Goal: Download file/media

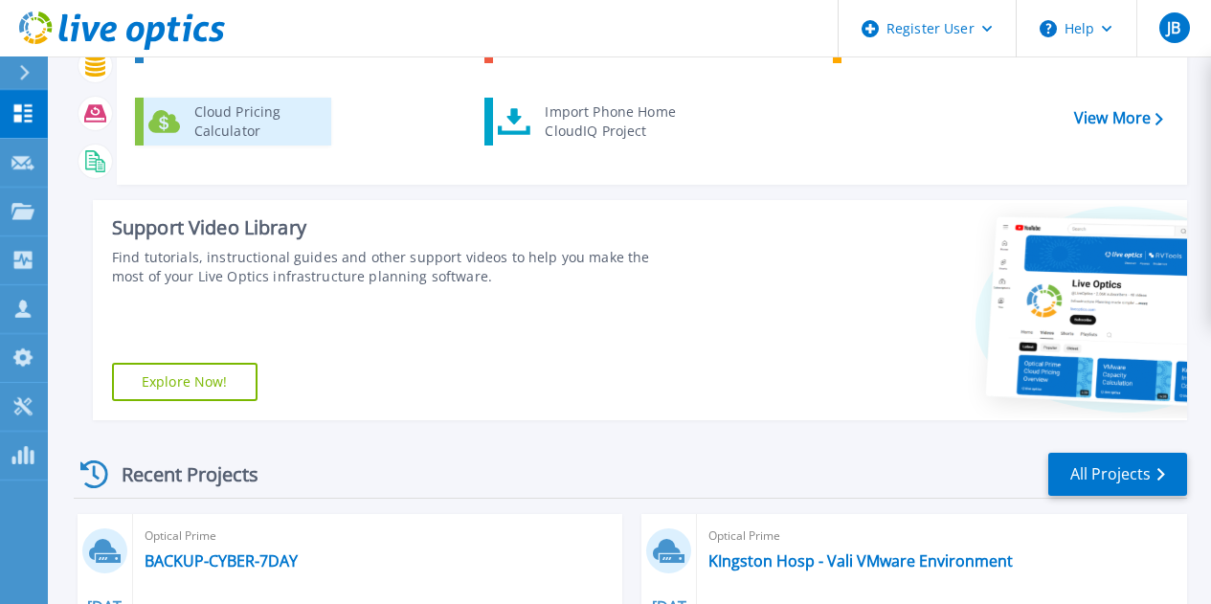
scroll to position [159, 0]
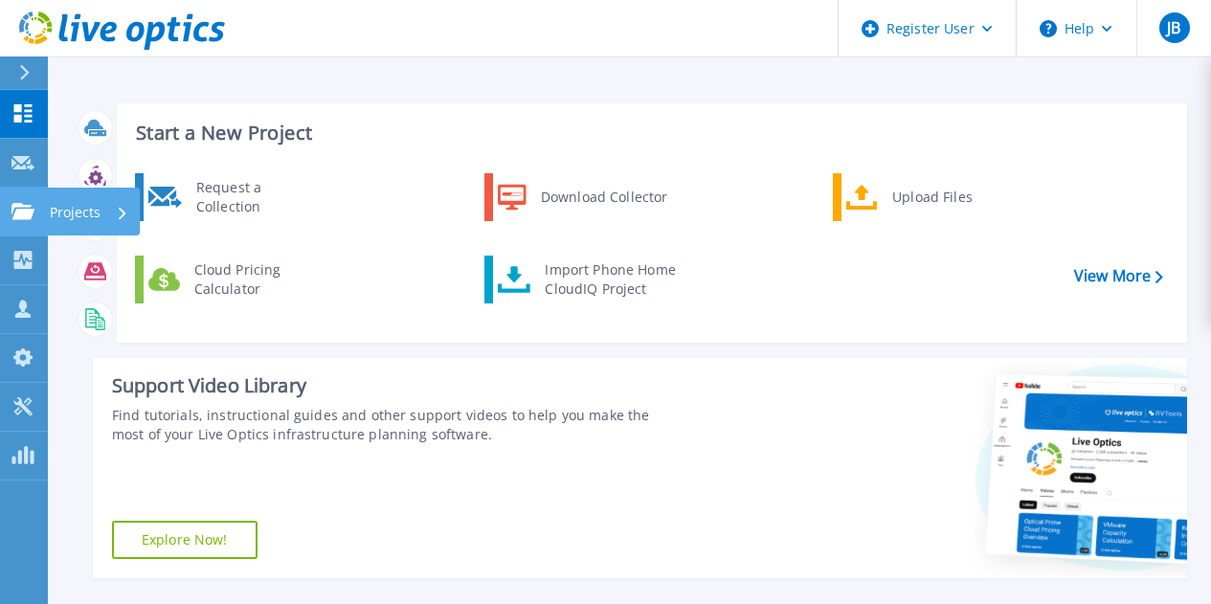
click at [32, 200] on link "Projects Projects" at bounding box center [24, 212] width 48 height 49
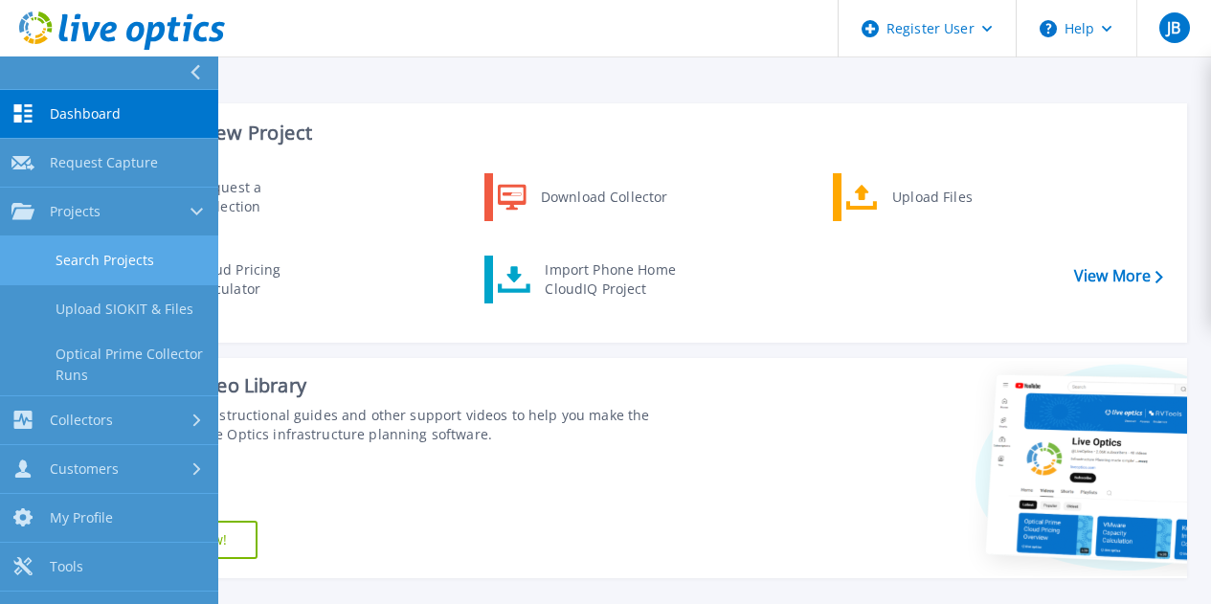
click at [79, 258] on link "Search Projects" at bounding box center [109, 261] width 218 height 49
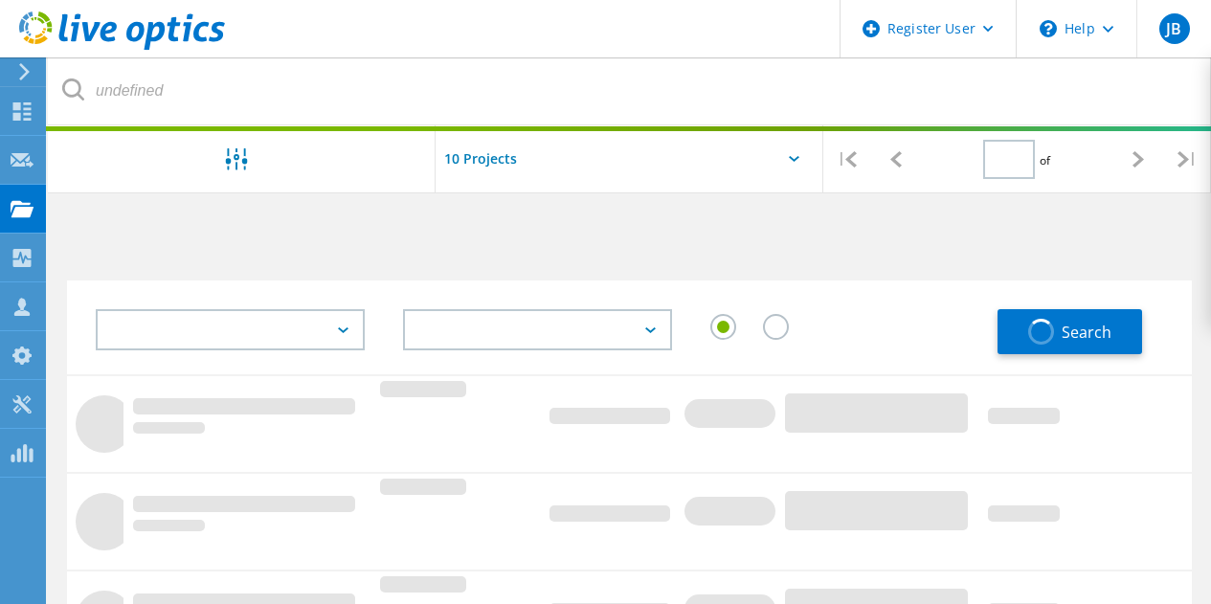
type input "1"
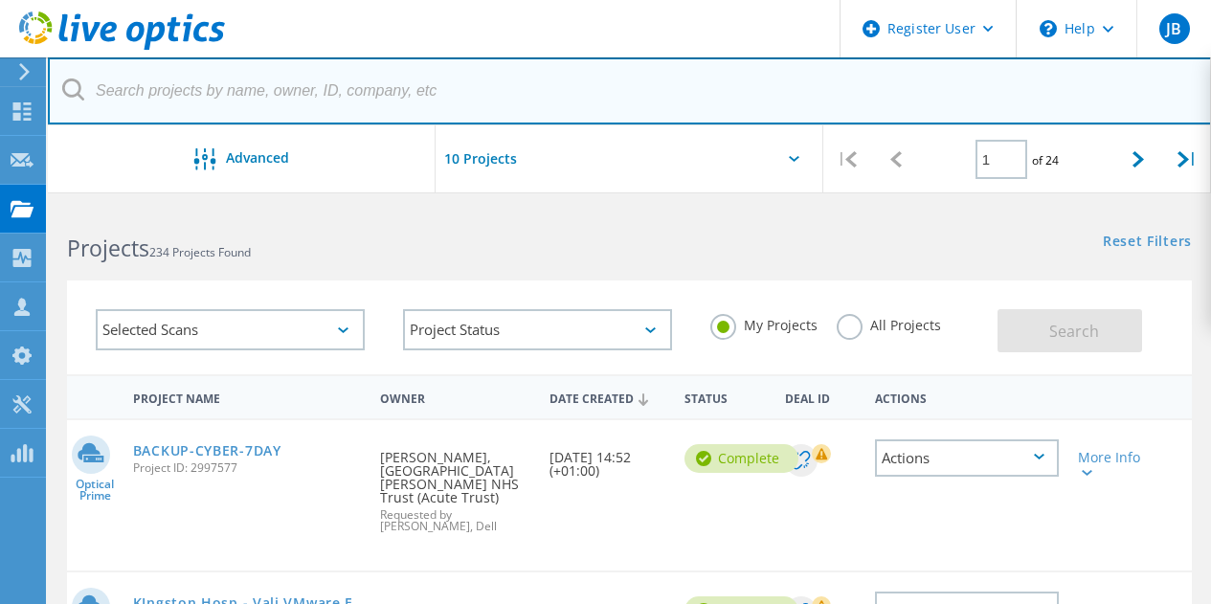
click at [320, 93] on input "text" at bounding box center [630, 90] width 1164 height 67
click at [395, 102] on input "text" at bounding box center [630, 90] width 1164 height 67
paste input "2931131"
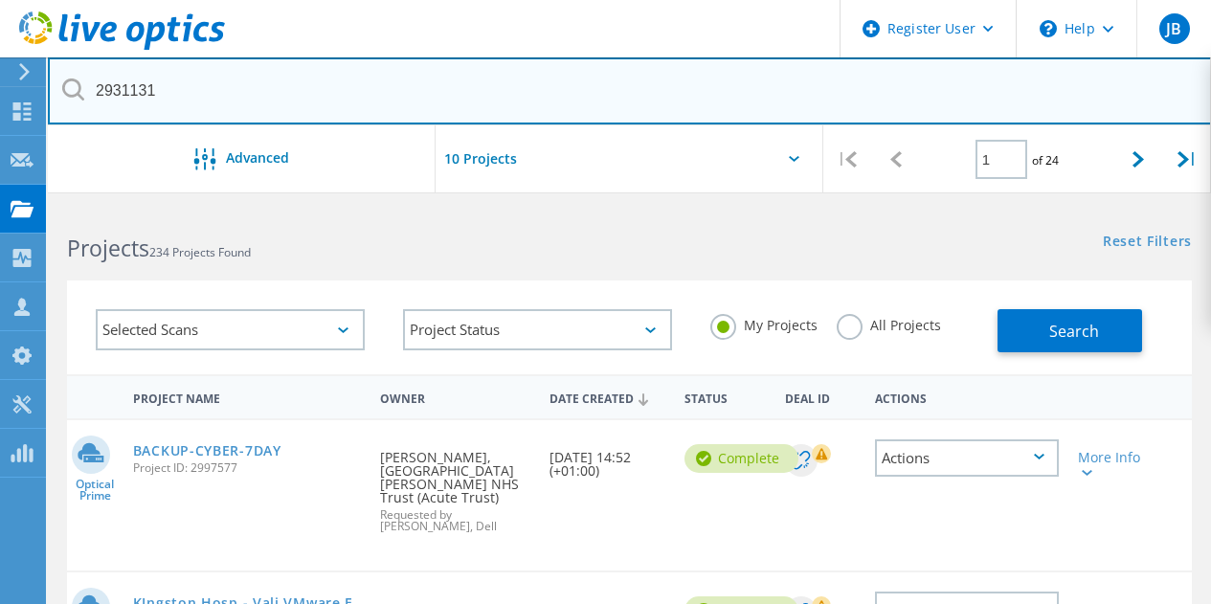
type input "2931131"
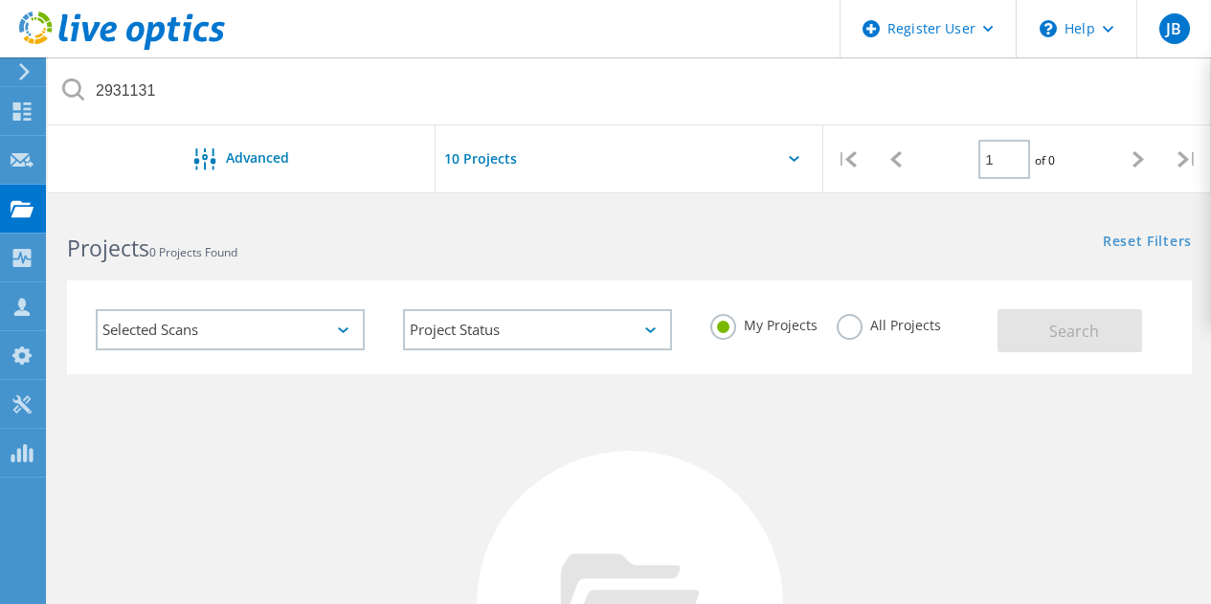
click at [859, 321] on label "All Projects" at bounding box center [889, 323] width 104 height 18
click at [0, 0] on input "All Projects" at bounding box center [0, 0] width 0 height 0
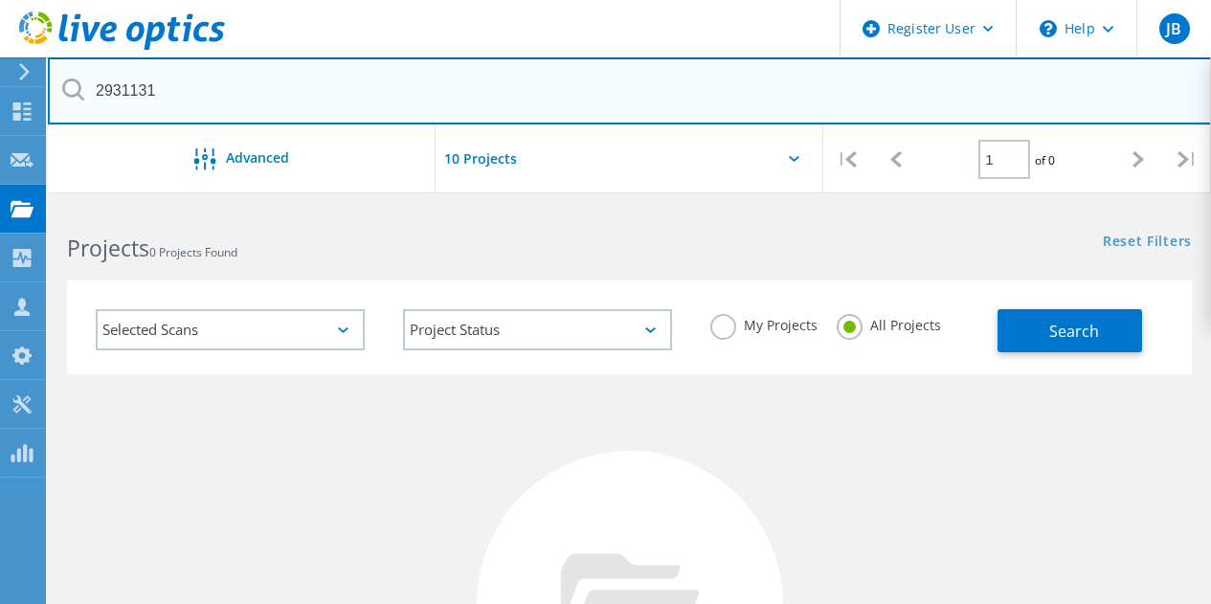
click at [439, 101] on input "2931131" at bounding box center [630, 90] width 1164 height 67
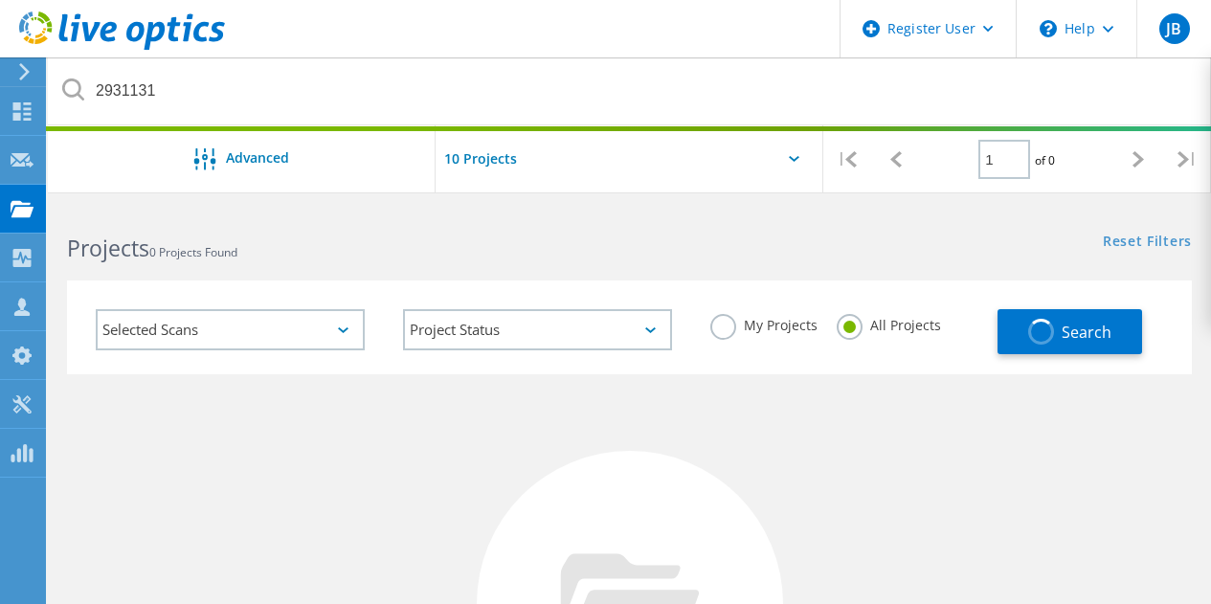
click at [763, 259] on div "Selected Scans Project Status In Progress Complete Published Anonymous Archived…" at bounding box center [629, 316] width 1163 height 118
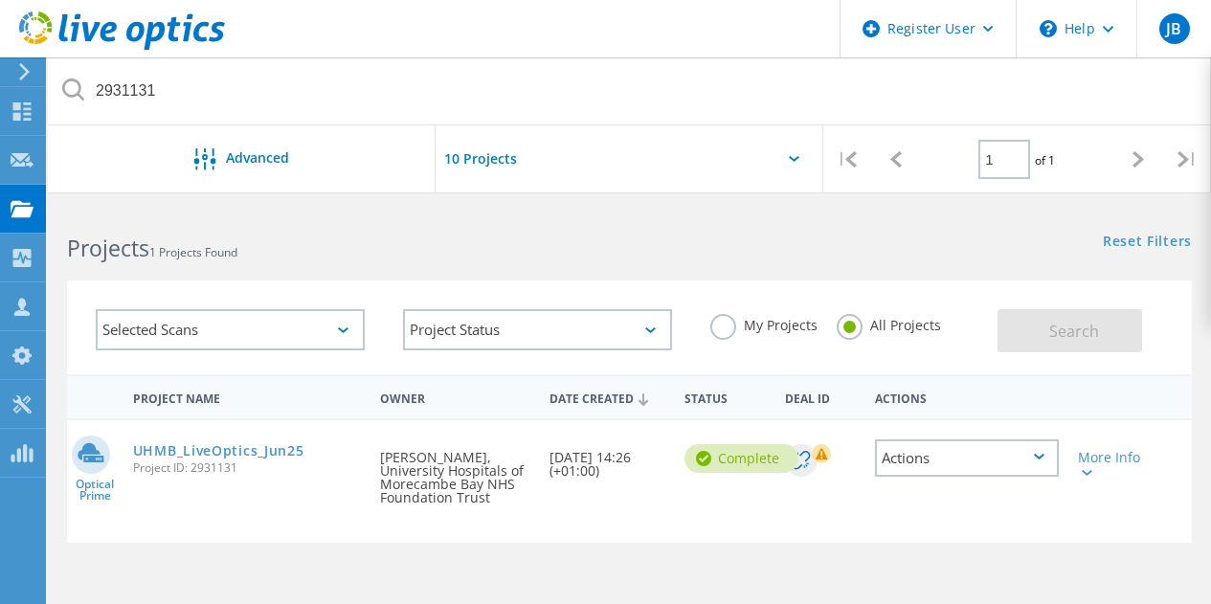
click at [1079, 213] on div "Reset Filters Show Filters" at bounding box center [919, 223] width 581 height 35
click at [206, 447] on link "UHMB_LiveOptics_Jun25" at bounding box center [218, 450] width 171 height 13
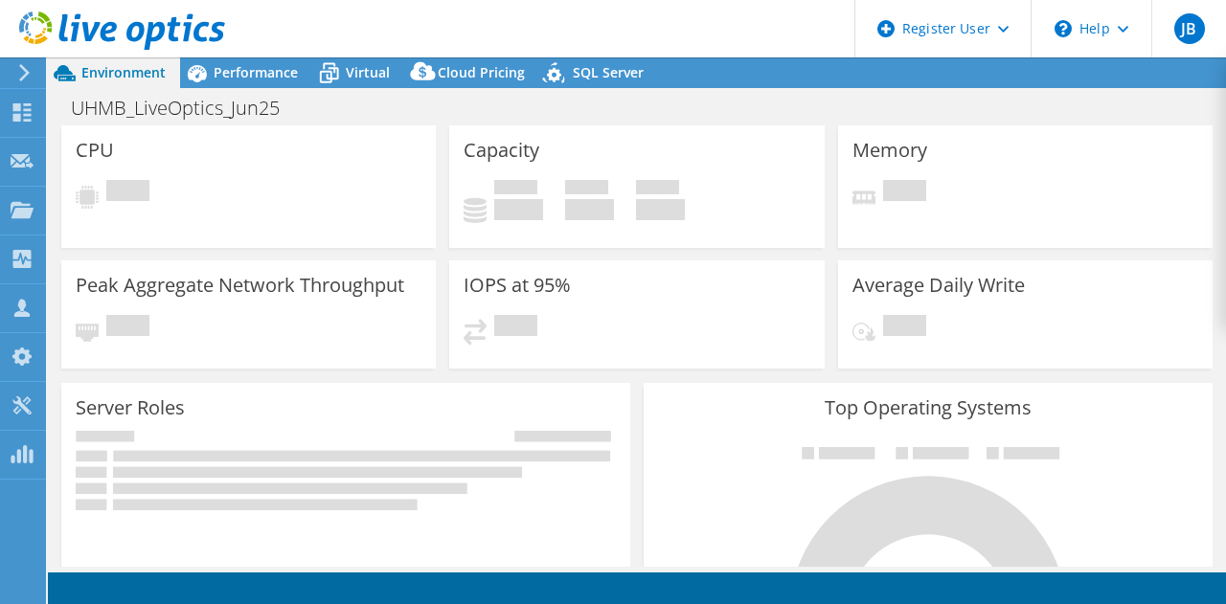
select select "EULondon"
select select "USD"
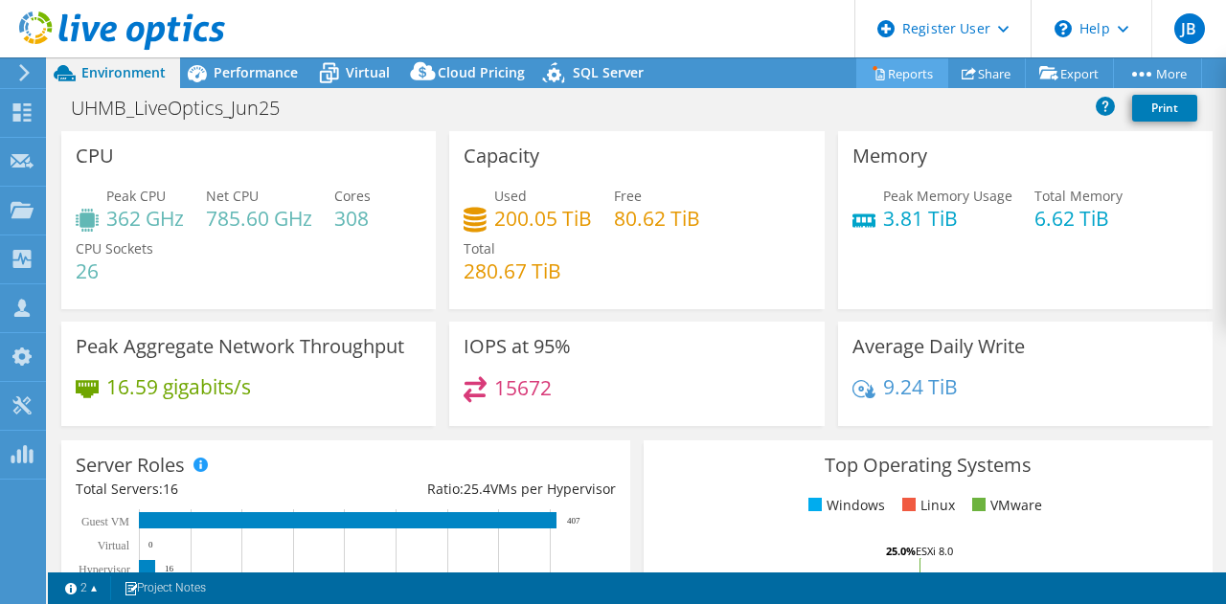
click at [885, 64] on link "Reports" at bounding box center [902, 73] width 92 height 30
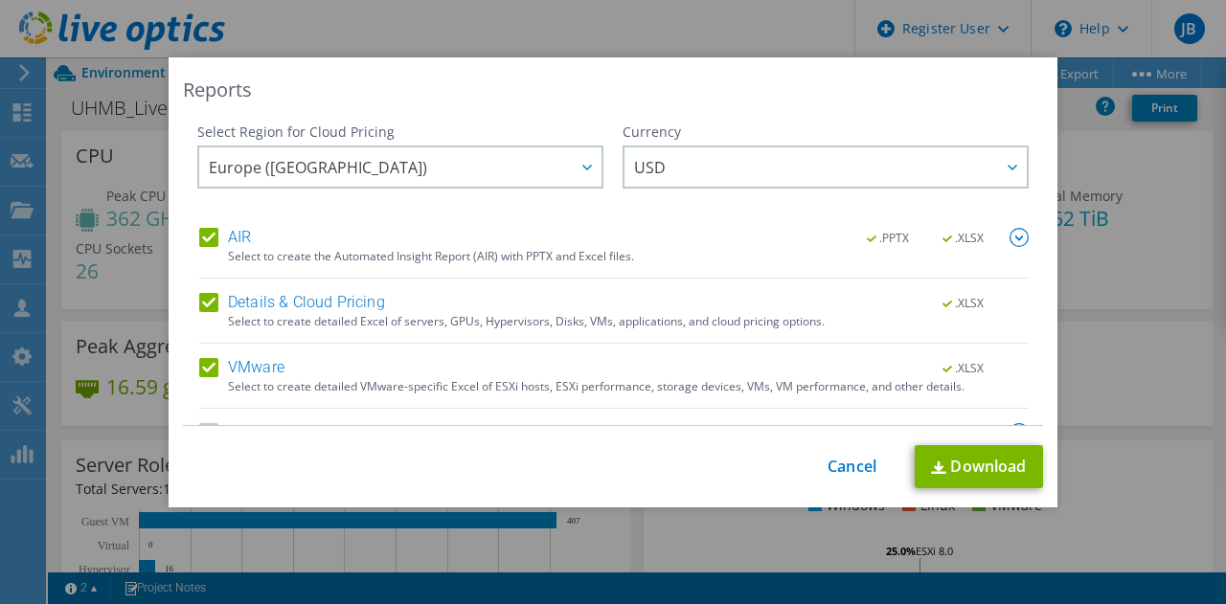
scroll to position [48, 0]
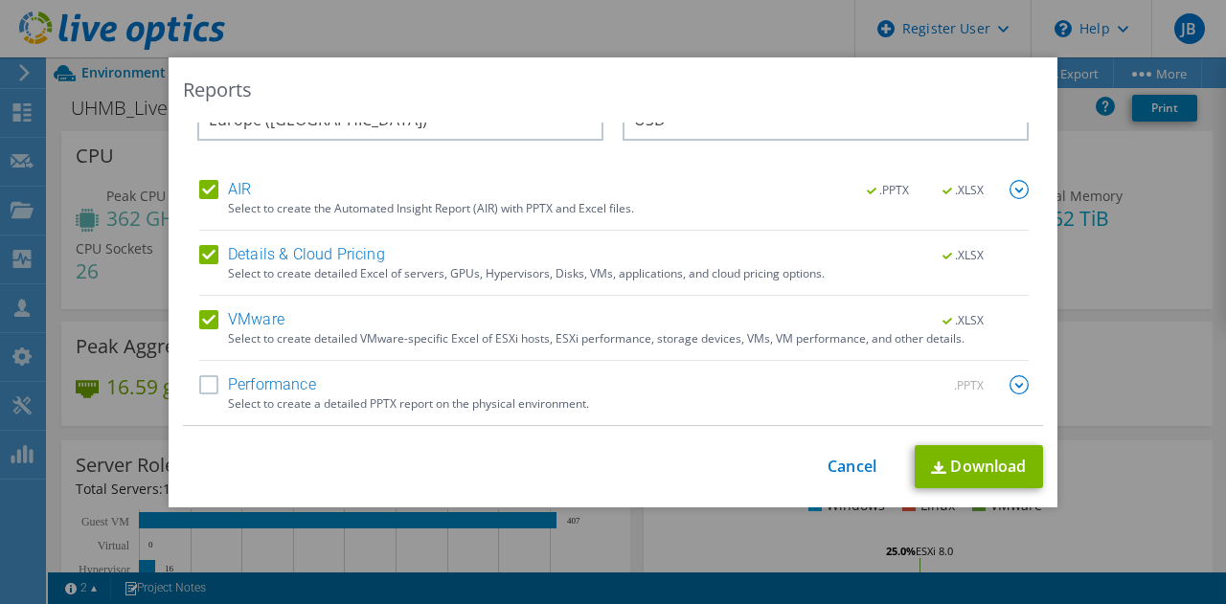
click at [203, 186] on label "AIR" at bounding box center [225, 189] width 52 height 19
click at [0, 0] on input "AIR" at bounding box center [0, 0] width 0 height 0
click at [206, 260] on label "Details & Cloud Pricing" at bounding box center [292, 254] width 186 height 19
click at [0, 0] on input "Details & Cloud Pricing" at bounding box center [0, 0] width 0 height 0
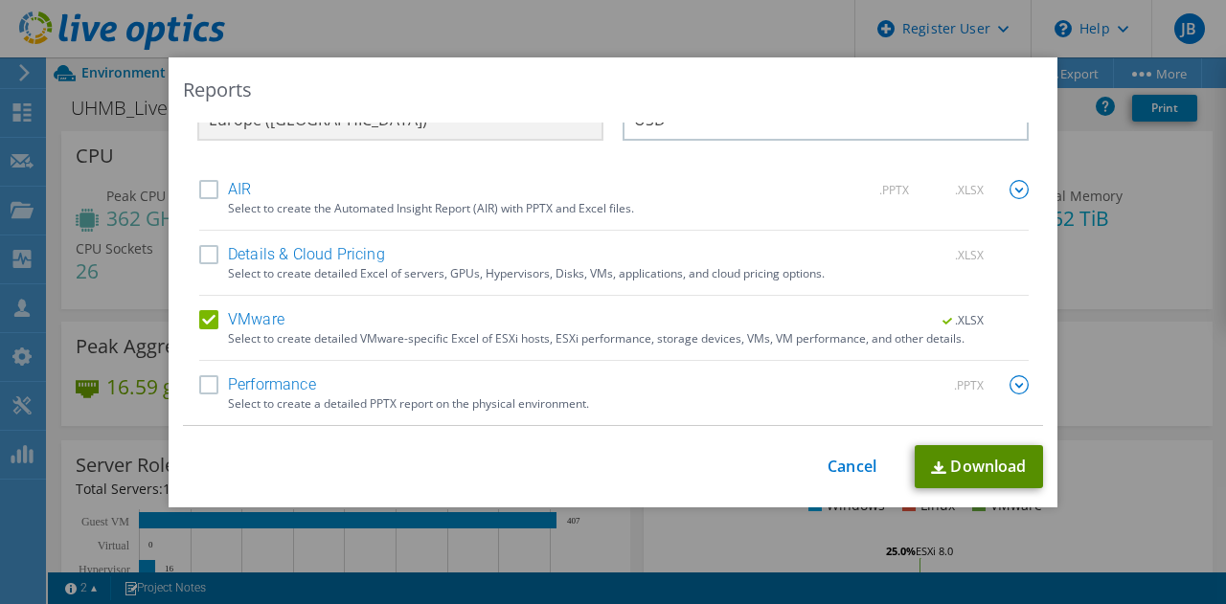
click at [963, 469] on link "Download" at bounding box center [978, 466] width 128 height 43
click at [844, 476] on link "Cancel" at bounding box center [851, 467] width 49 height 18
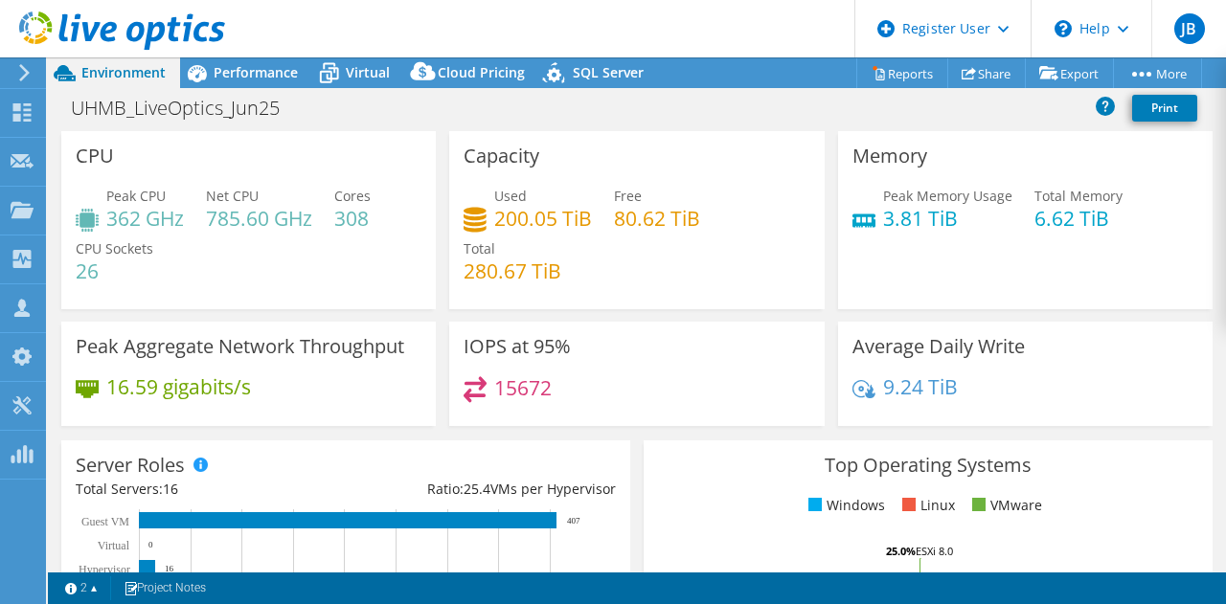
click at [23, 25] on use at bounding box center [122, 30] width 206 height 38
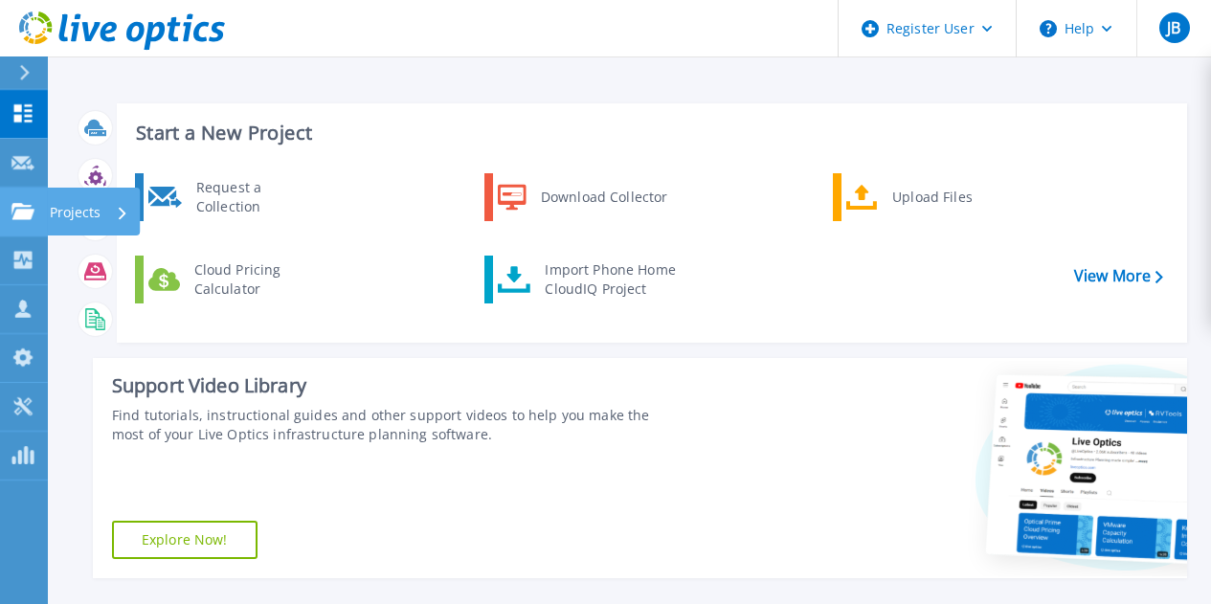
click at [43, 200] on link "Projects Projects" at bounding box center [24, 212] width 48 height 49
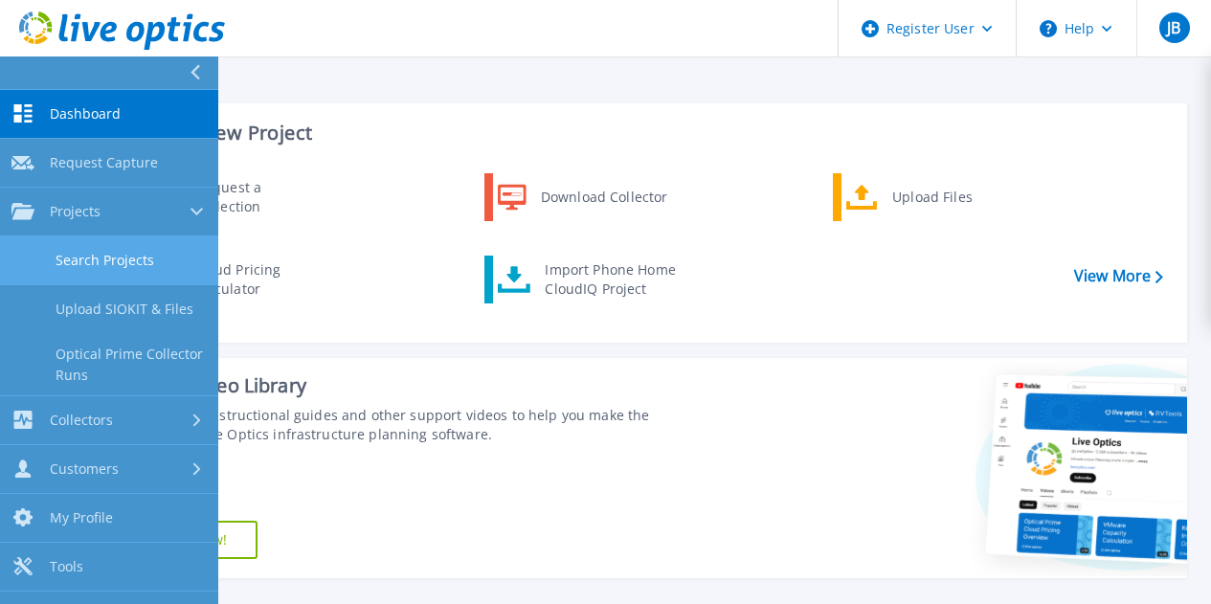
click at [135, 261] on link "Search Projects" at bounding box center [109, 261] width 218 height 49
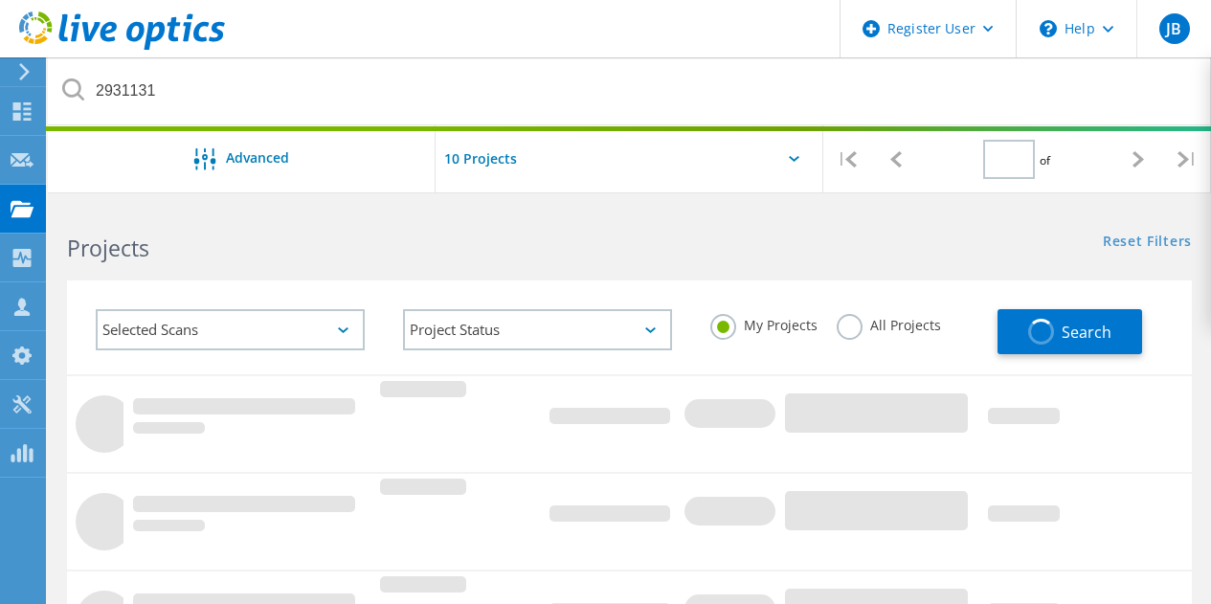
type input "1"
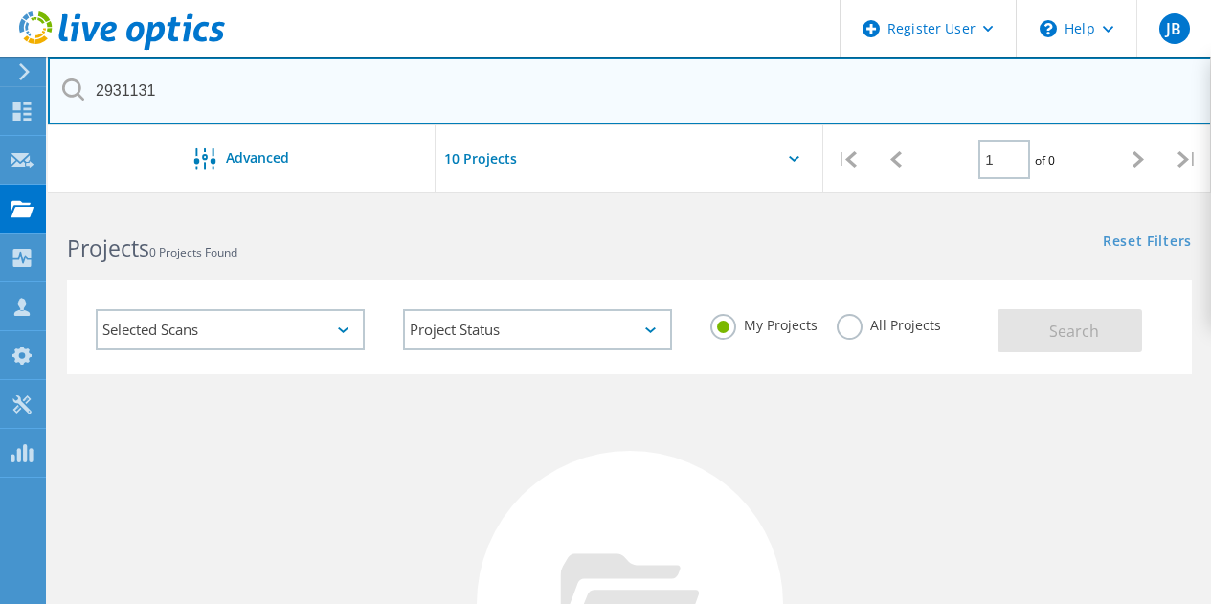
click at [201, 87] on input "2931131" at bounding box center [630, 90] width 1164 height 67
paste input "5431"
type input "2954311"
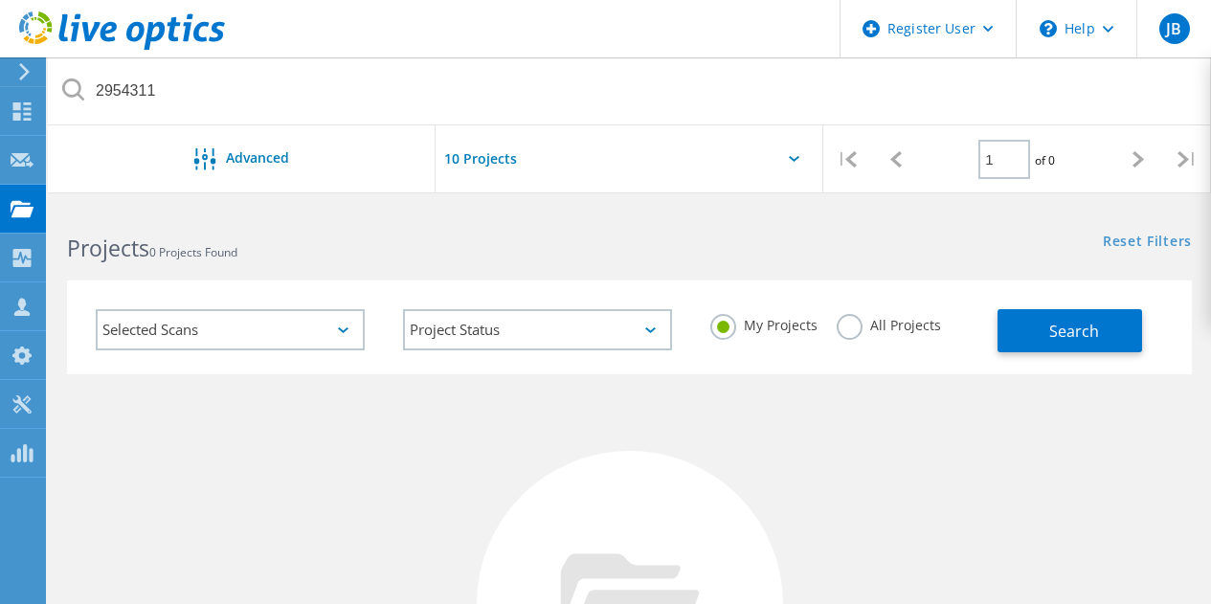
click at [847, 331] on label "All Projects" at bounding box center [889, 323] width 104 height 18
click at [0, 0] on input "All Projects" at bounding box center [0, 0] width 0 height 0
click at [1019, 324] on button "Search" at bounding box center [1070, 330] width 145 height 43
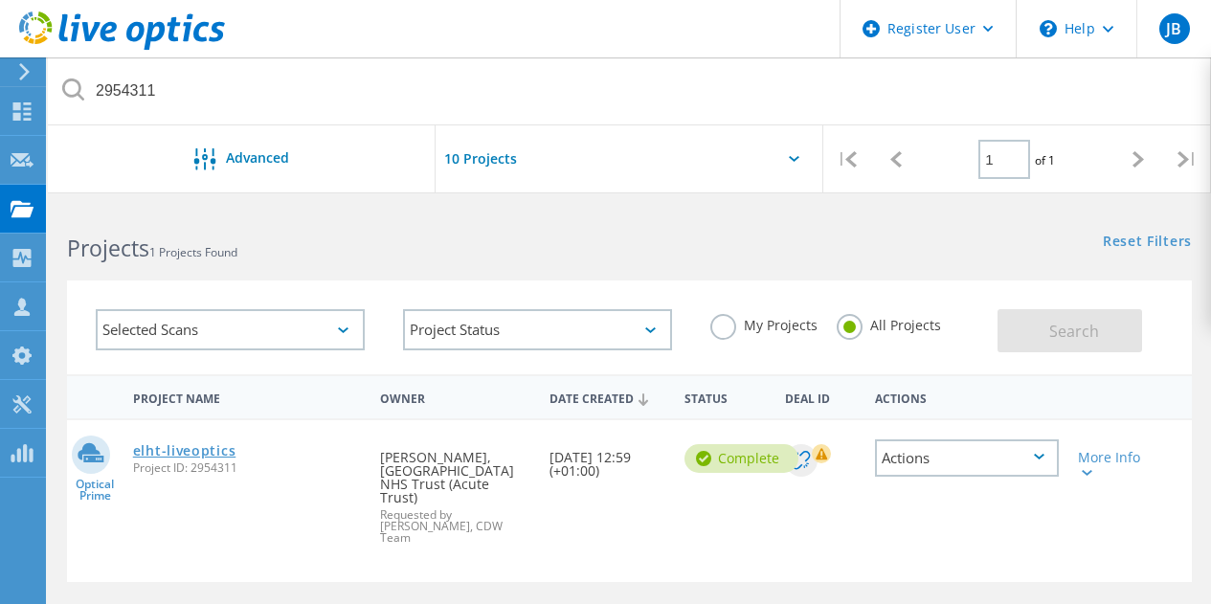
click at [184, 446] on link "elht-liveoptics" at bounding box center [184, 450] width 103 height 13
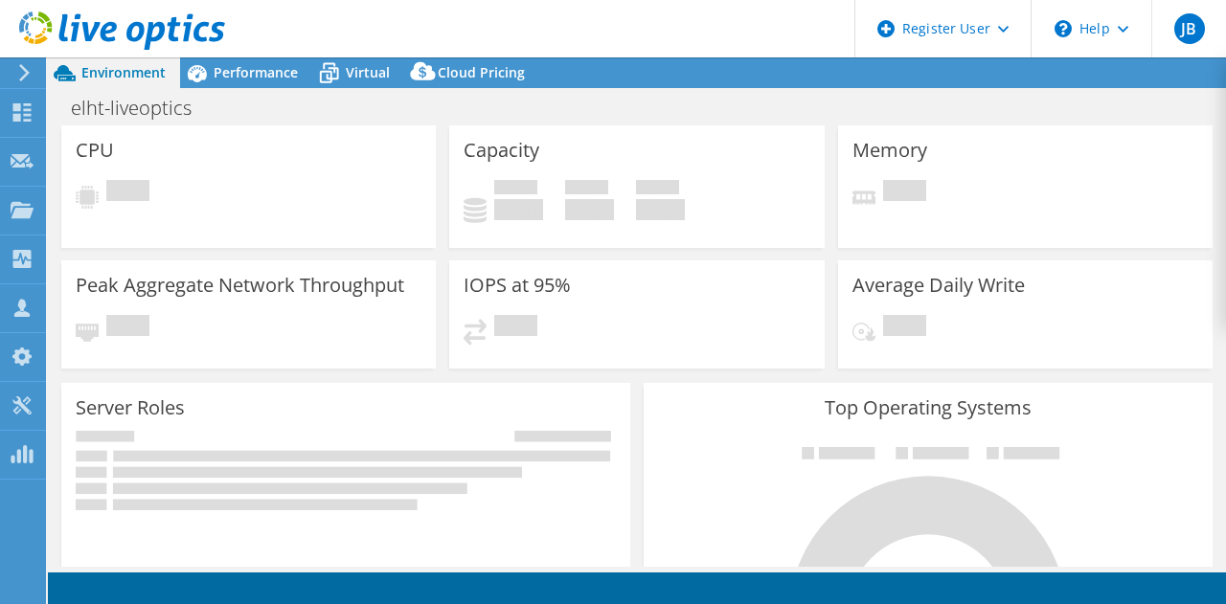
select select "EULondon"
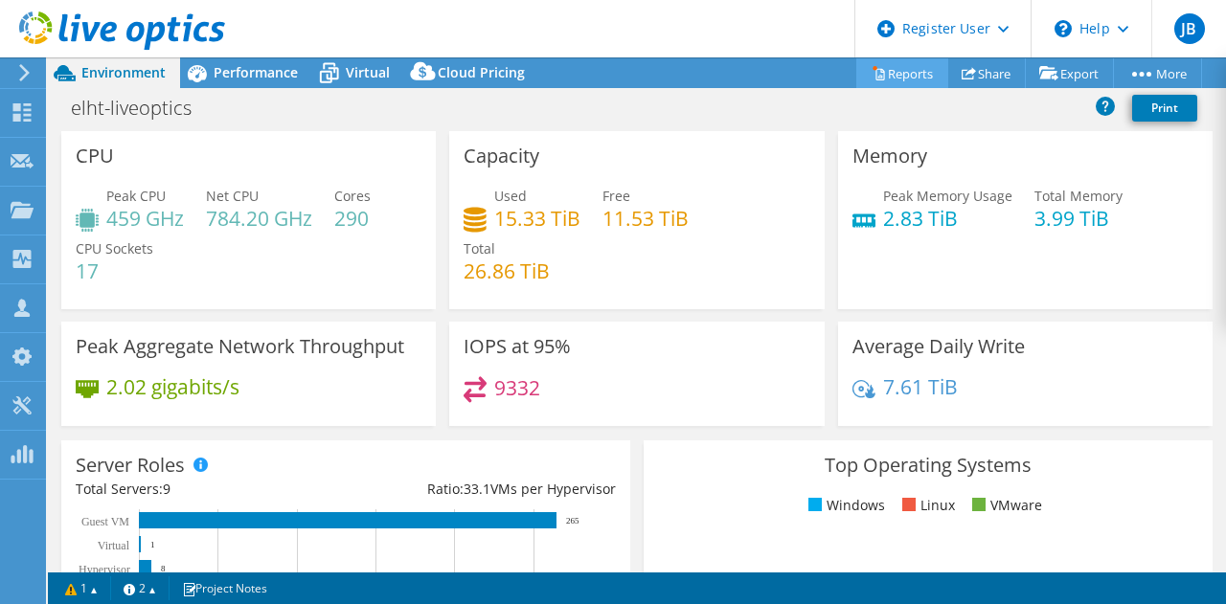
click at [923, 78] on link "Reports" at bounding box center [902, 73] width 92 height 30
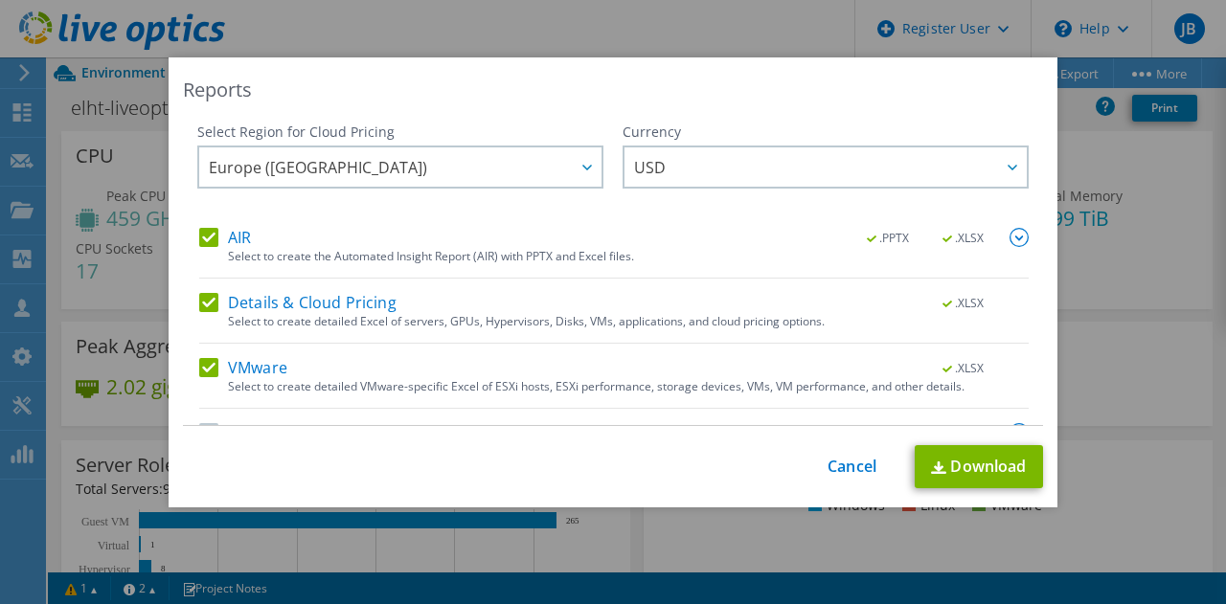
click at [199, 228] on label "AIR" at bounding box center [225, 237] width 52 height 19
click at [0, 0] on input "AIR" at bounding box center [0, 0] width 0 height 0
drag, startPoint x: 197, startPoint y: 316, endPoint x: 203, endPoint y: 299, distance: 18.2
click at [203, 299] on div "Details & Cloud Pricing .XLSX Select to create detailed Excel of servers, GPUs,…" at bounding box center [613, 318] width 829 height 51
click at [203, 299] on label "Details & Cloud Pricing" at bounding box center [297, 302] width 197 height 19
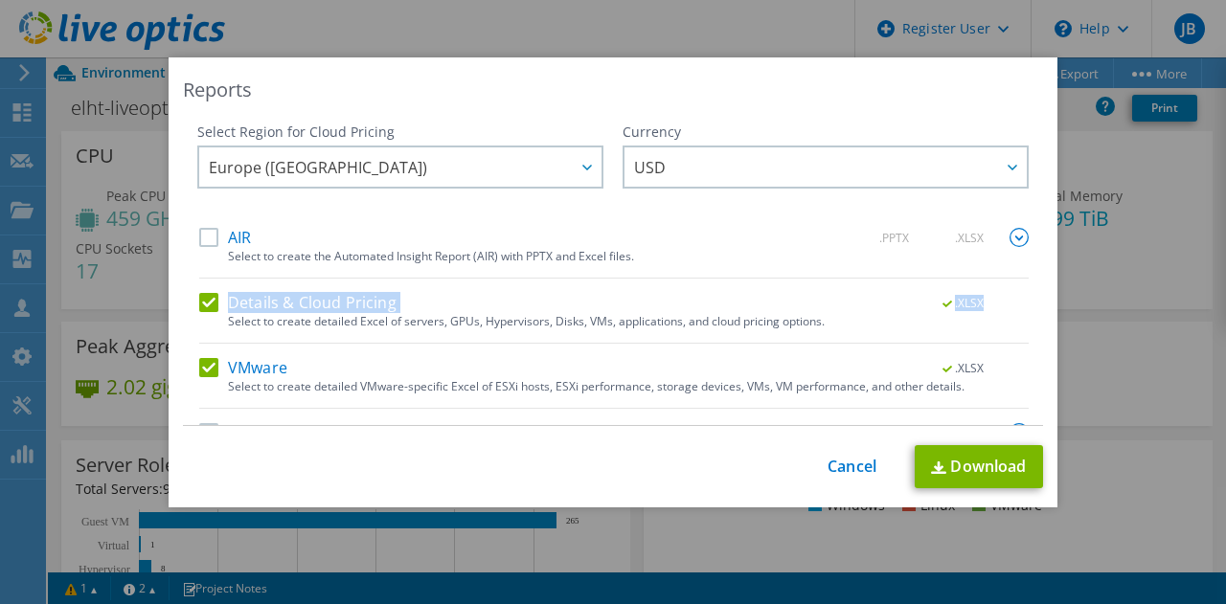
click at [0, 0] on input "Details & Cloud Pricing" at bounding box center [0, 0] width 0 height 0
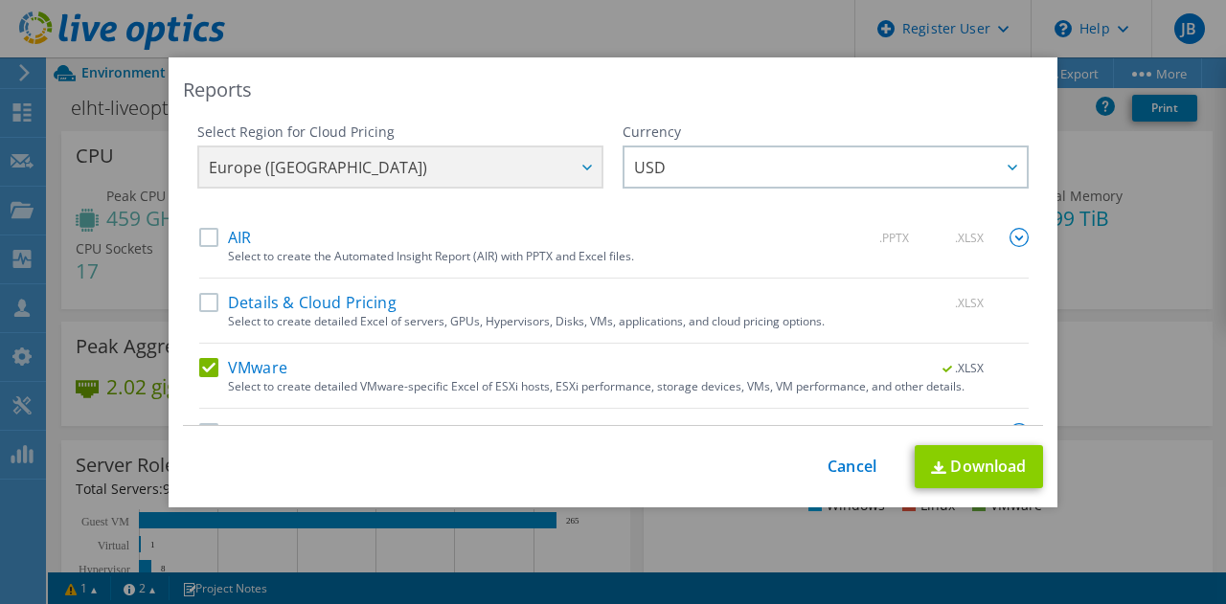
drag, startPoint x: 947, startPoint y: 489, endPoint x: 942, endPoint y: 452, distance: 37.6
click at [942, 452] on div "Reports Select Region for Cloud Pricing Asia Pacific (Hong Kong) Asia Pacific (…" at bounding box center [613, 282] width 889 height 450
click at [942, 452] on link "Download" at bounding box center [978, 466] width 128 height 43
click at [846, 460] on link "Cancel" at bounding box center [851, 467] width 49 height 18
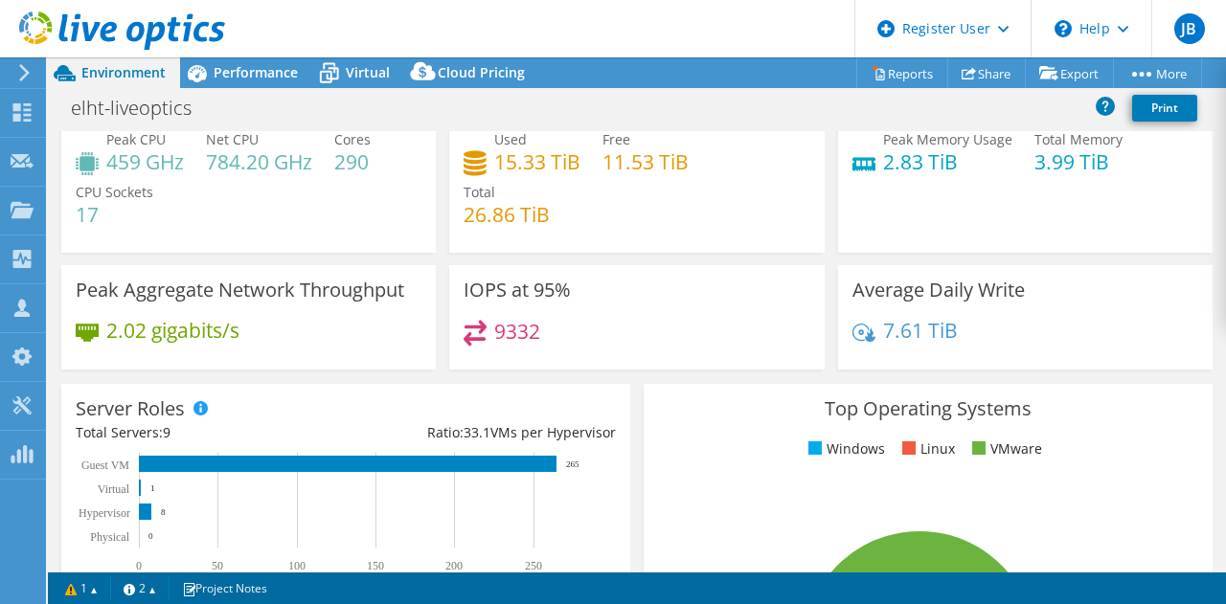
scroll to position [57, 0]
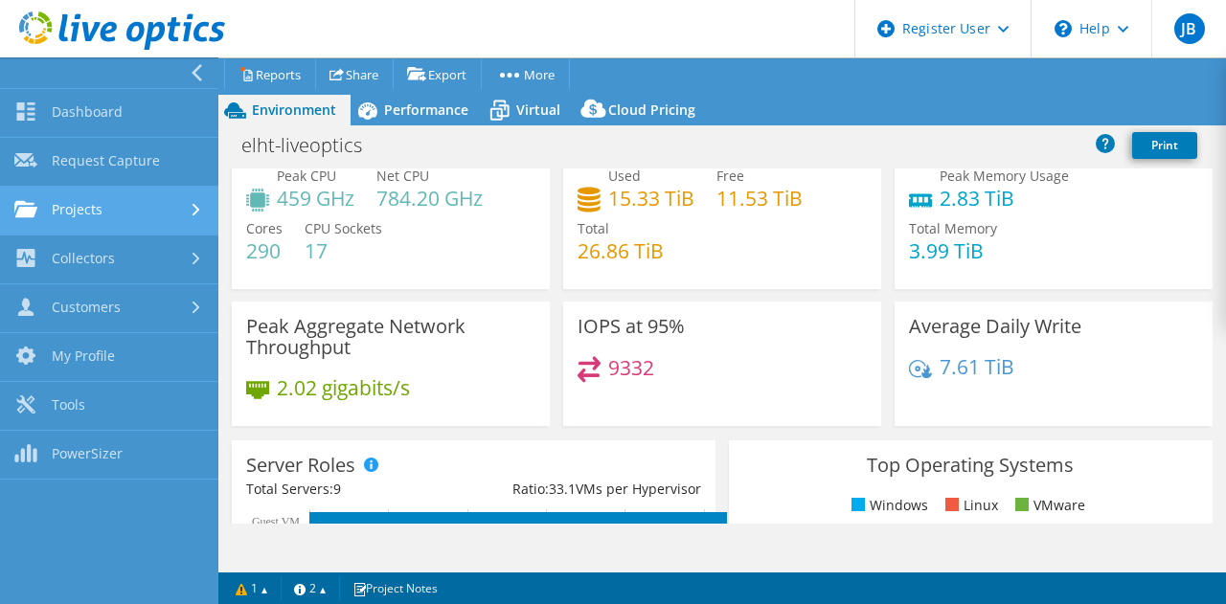
click at [61, 203] on link "Projects" at bounding box center [109, 211] width 218 height 49
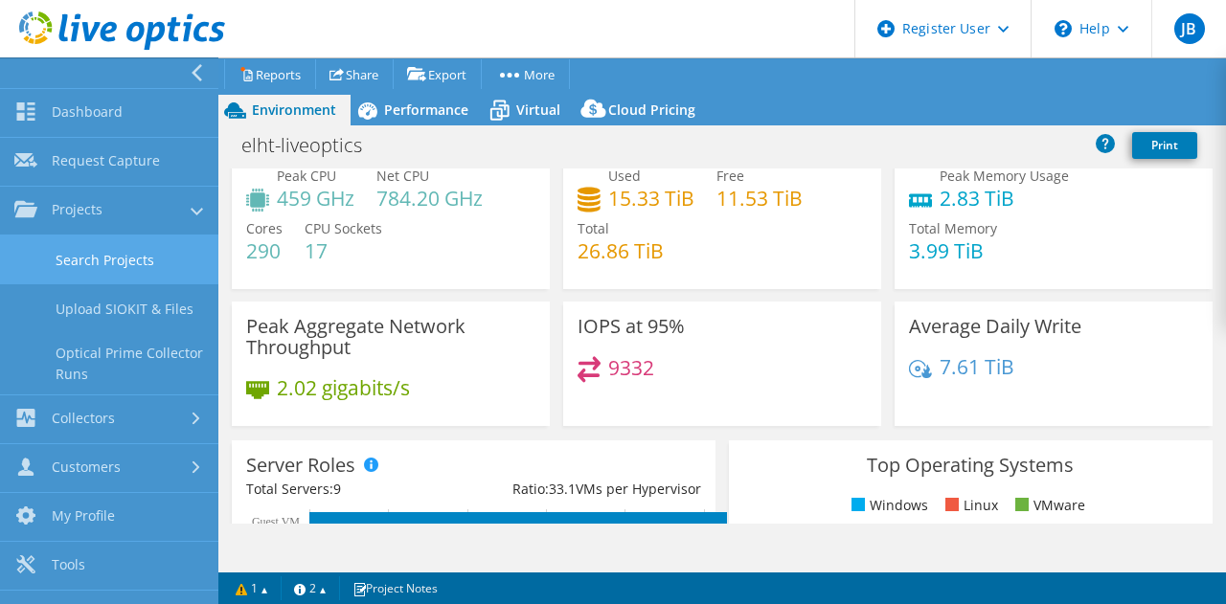
click at [81, 259] on link "Search Projects" at bounding box center [109, 260] width 218 height 49
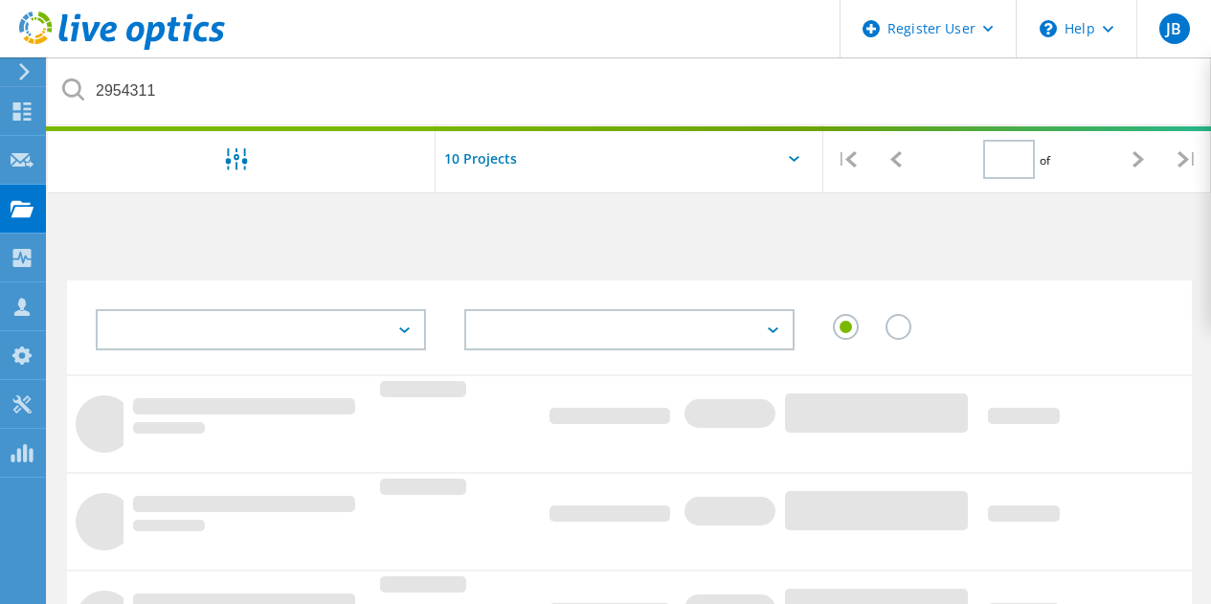
type input "1"
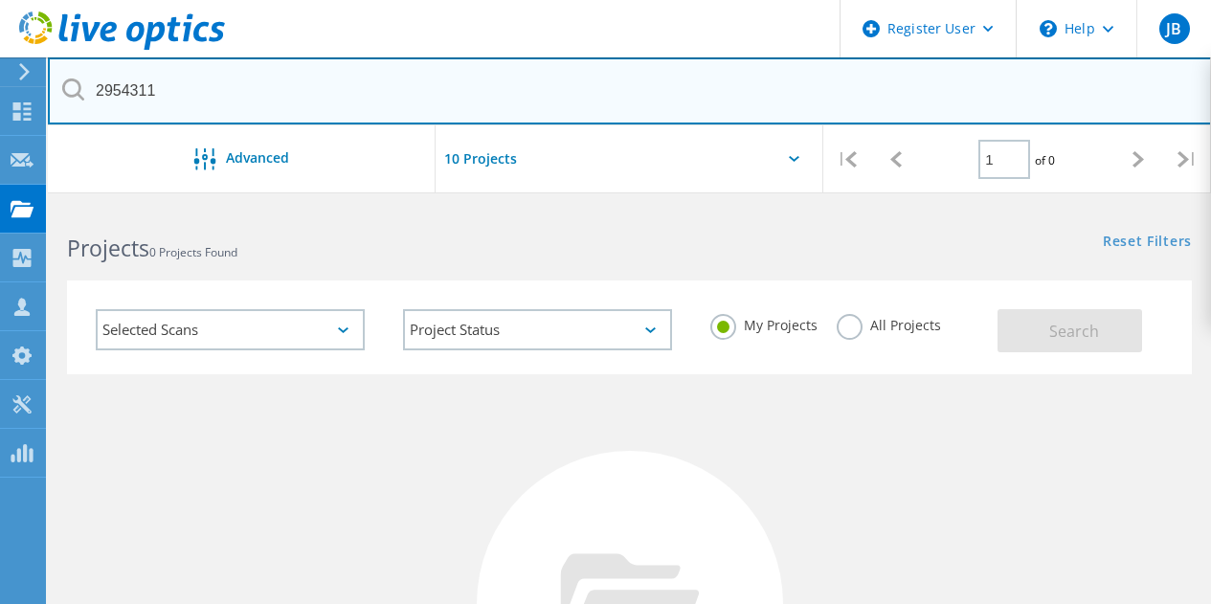
click at [382, 89] on input "2954311" at bounding box center [630, 90] width 1164 height 67
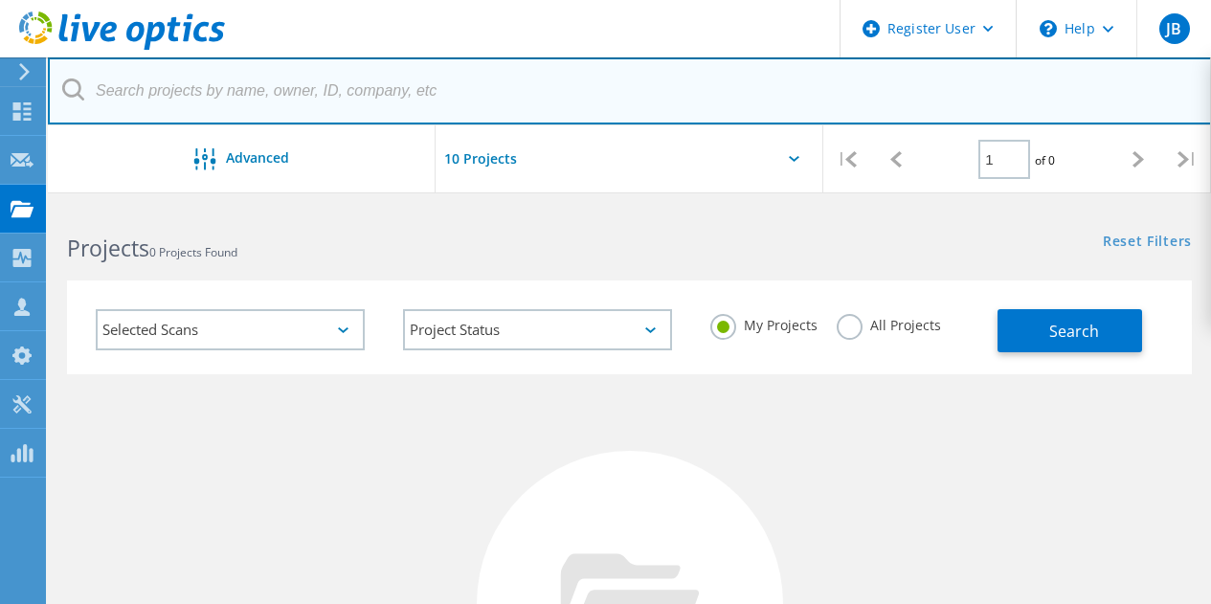
paste input "2935930"
type input "2935930"
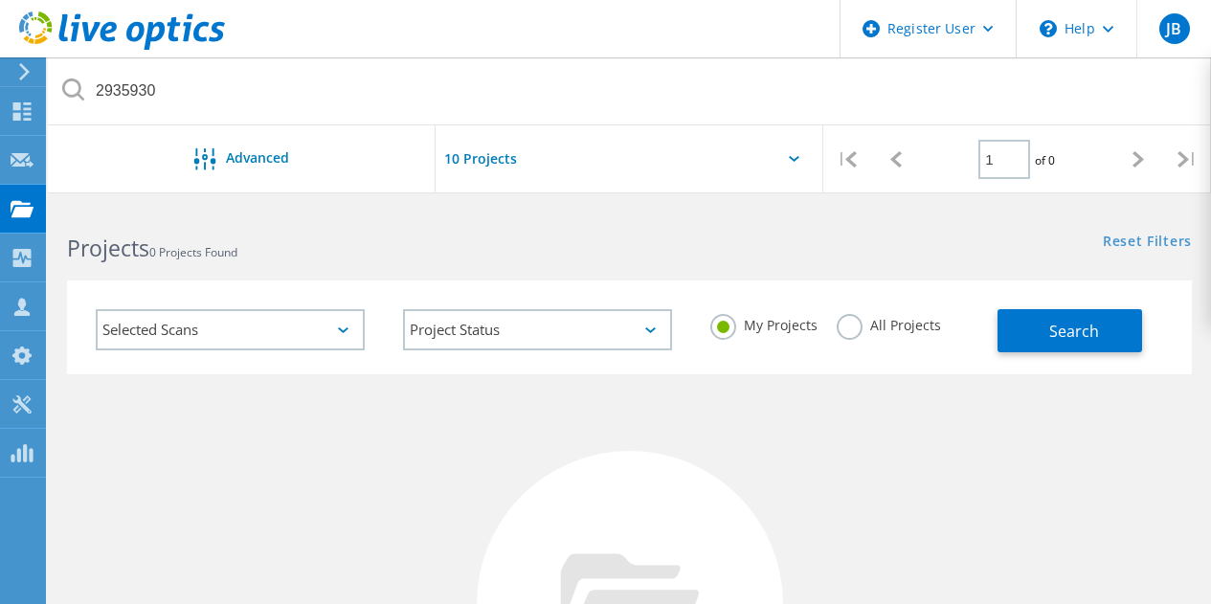
click at [896, 323] on label "All Projects" at bounding box center [889, 323] width 104 height 18
click at [0, 0] on input "All Projects" at bounding box center [0, 0] width 0 height 0
click at [1079, 334] on span "Search" at bounding box center [1074, 331] width 50 height 21
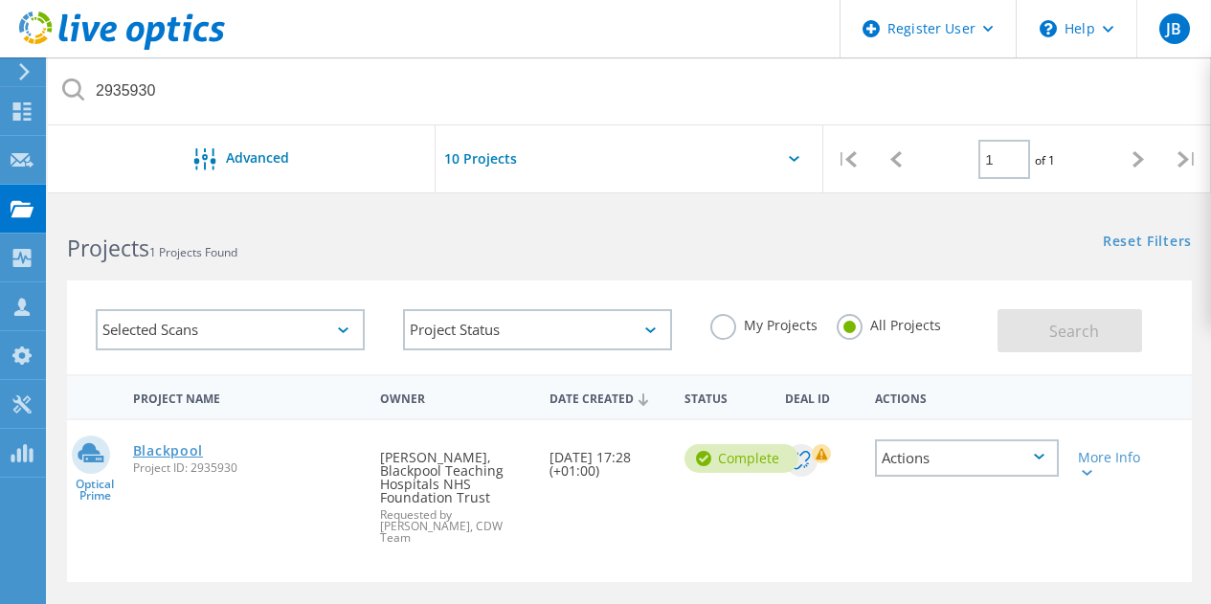
click at [184, 456] on link "Blackpool" at bounding box center [168, 450] width 70 height 13
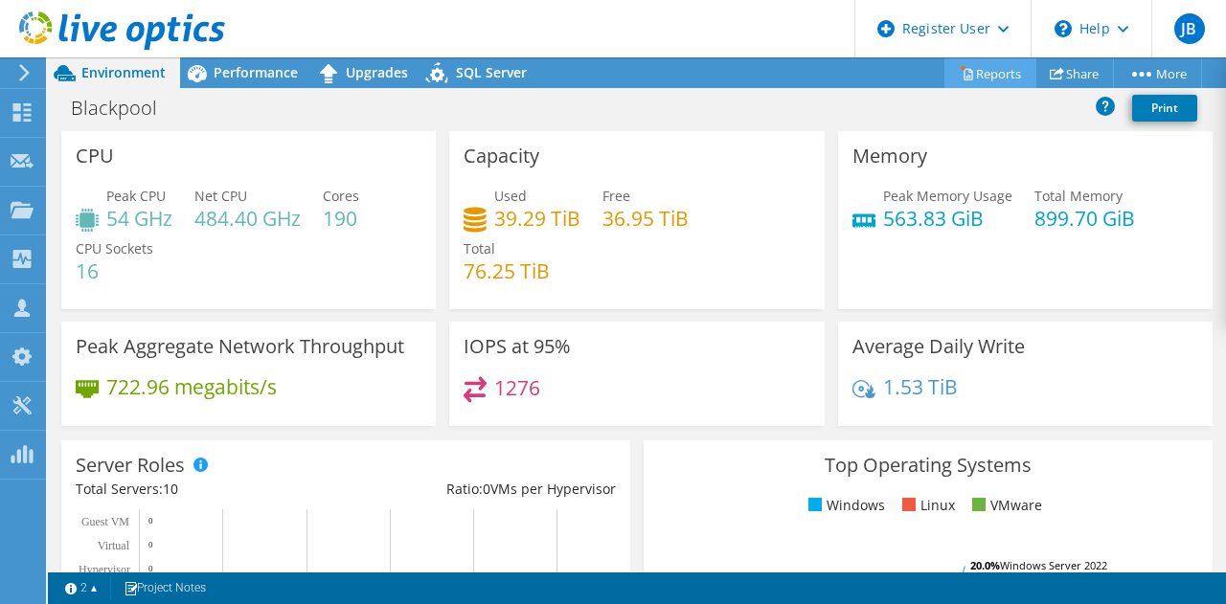
click at [948, 86] on link "Reports" at bounding box center [990, 73] width 92 height 30
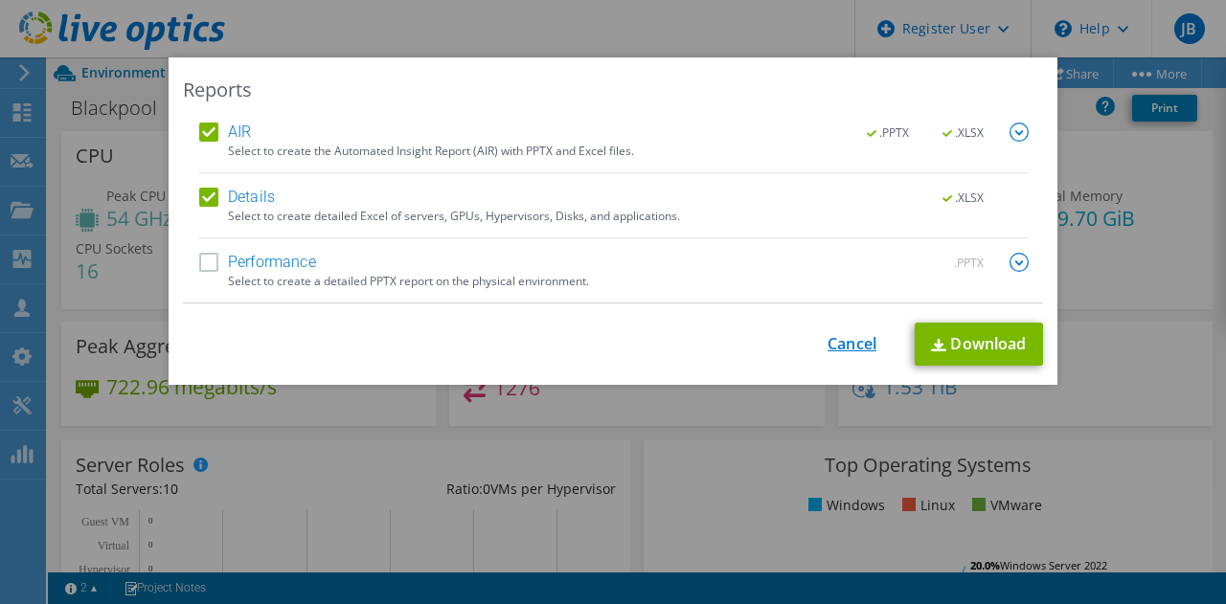
click at [841, 348] on link "Cancel" at bounding box center [851, 344] width 49 height 18
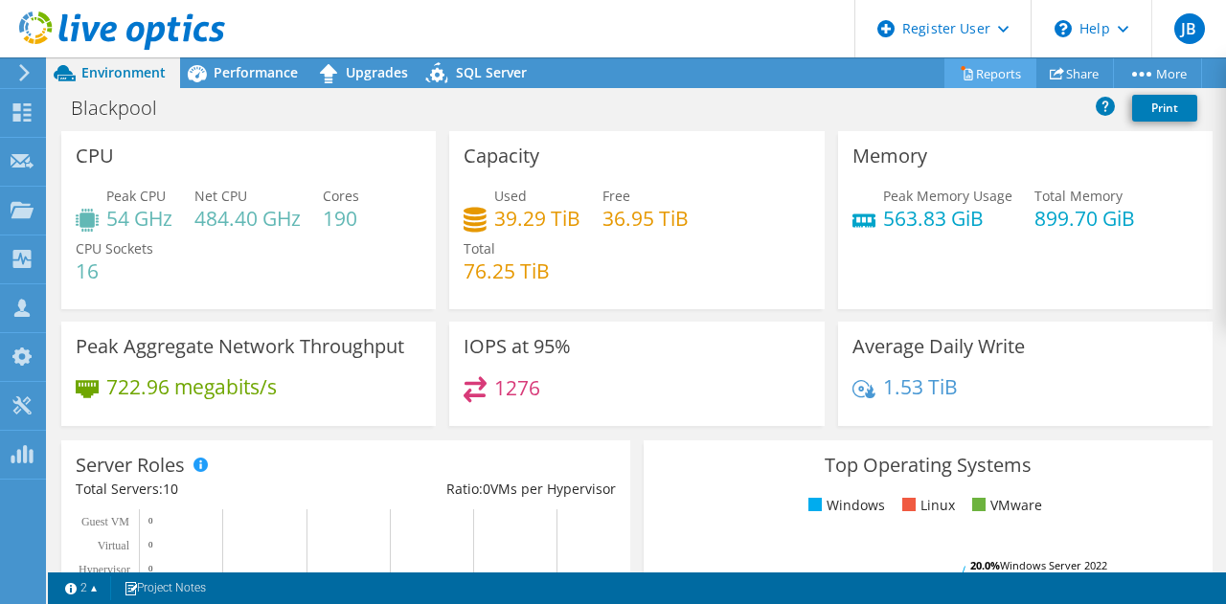
click at [981, 69] on link "Reports" at bounding box center [990, 73] width 92 height 30
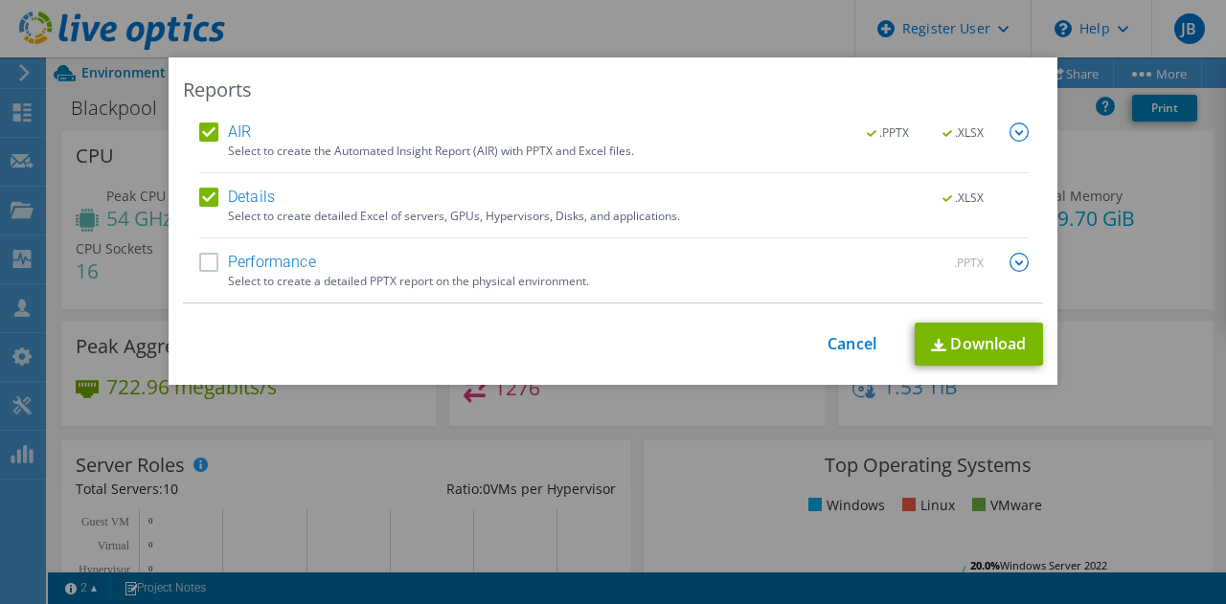
click at [199, 124] on label "AIR" at bounding box center [225, 132] width 52 height 19
click at [0, 0] on input "AIR" at bounding box center [0, 0] width 0 height 0
drag, startPoint x: 847, startPoint y: 327, endPoint x: 844, endPoint y: 341, distance: 14.9
click at [844, 341] on div "This process may take a while, please wait... Cancel Download" at bounding box center [613, 344] width 860 height 43
click at [844, 341] on link "Cancel" at bounding box center [851, 344] width 49 height 18
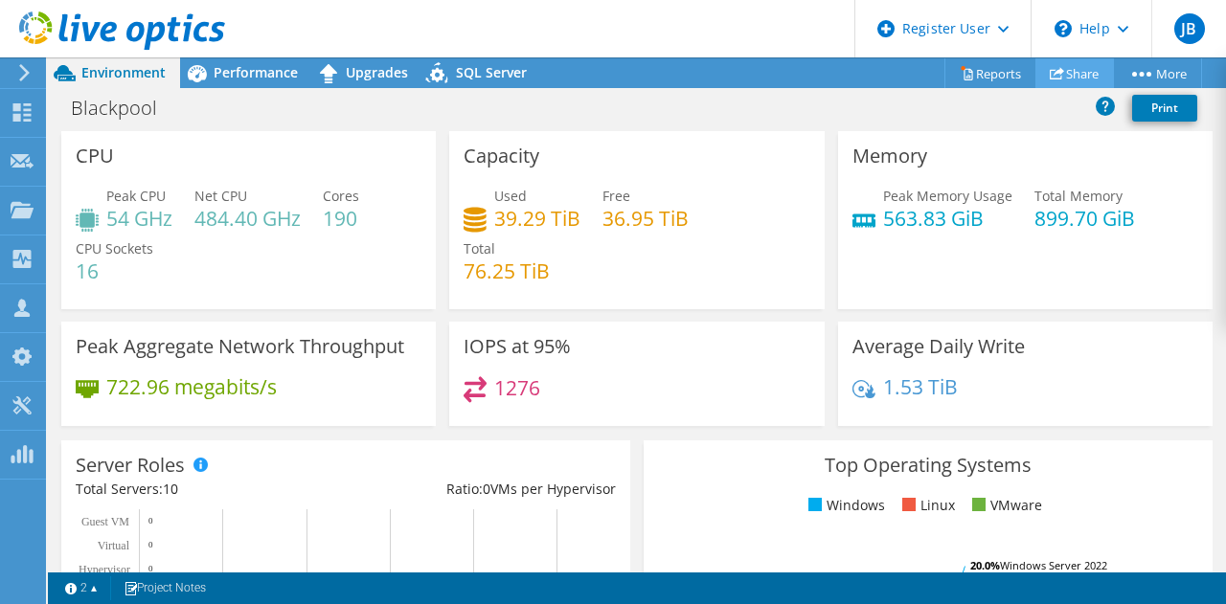
click at [1079, 69] on link "Share" at bounding box center [1074, 73] width 79 height 30
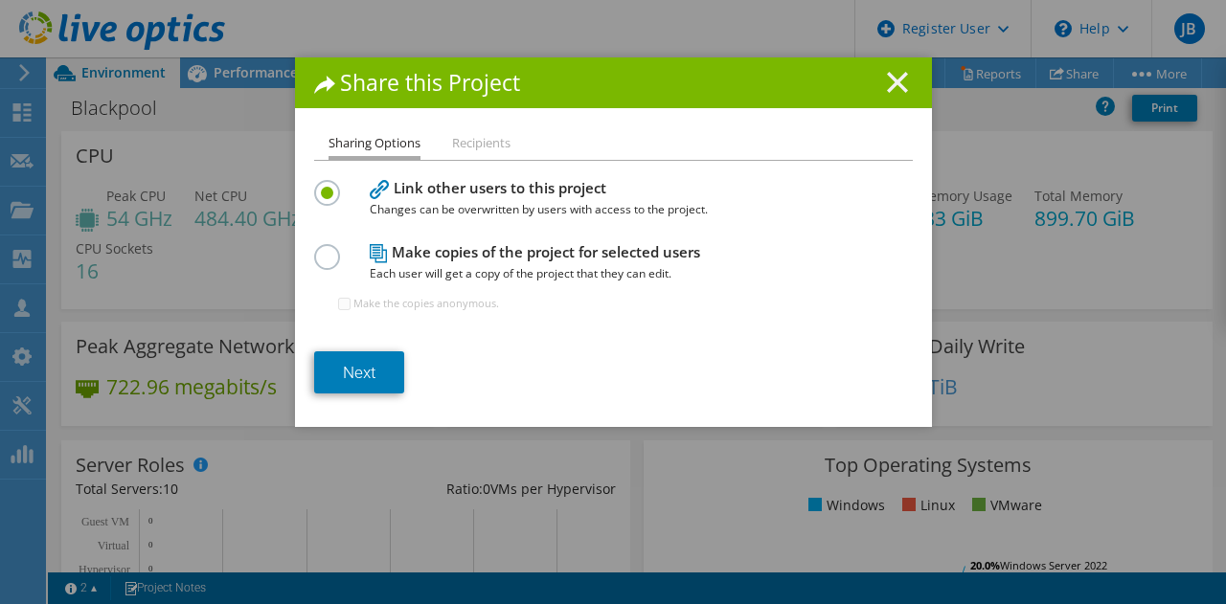
click at [888, 78] on line at bounding box center [897, 82] width 19 height 19
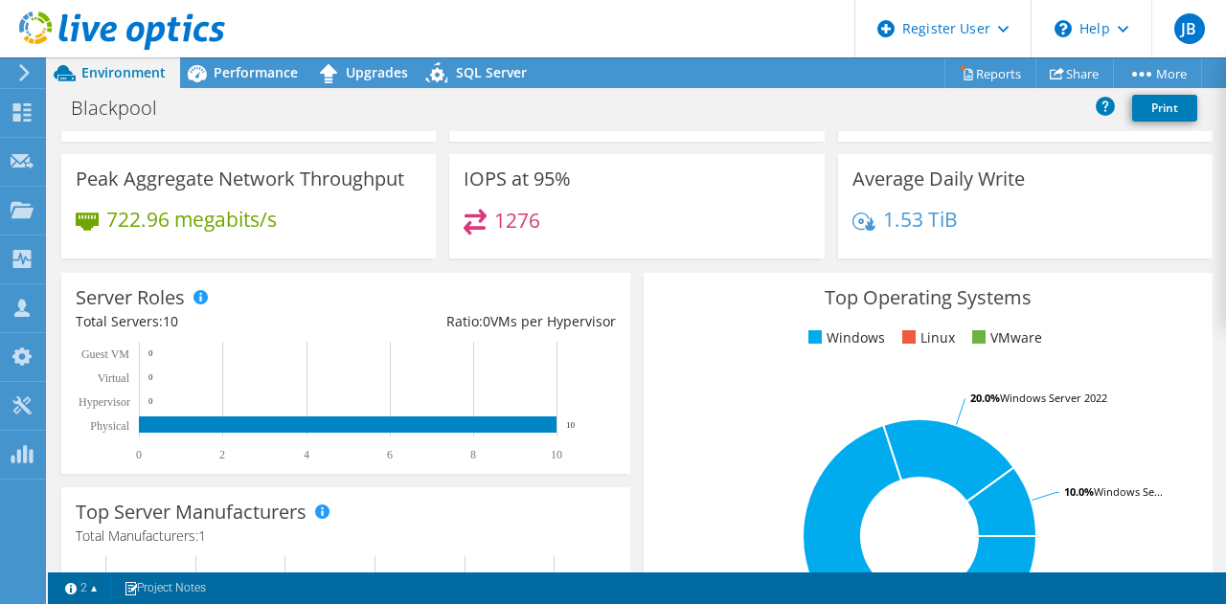
scroll to position [163, 0]
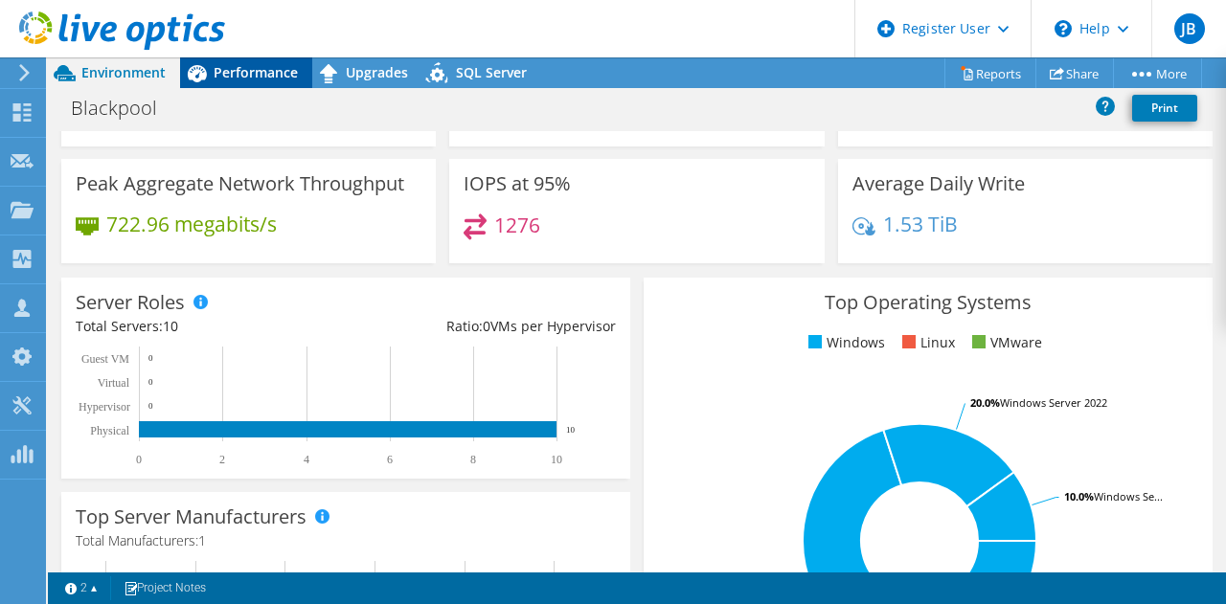
click at [265, 66] on span "Performance" at bounding box center [256, 72] width 84 height 18
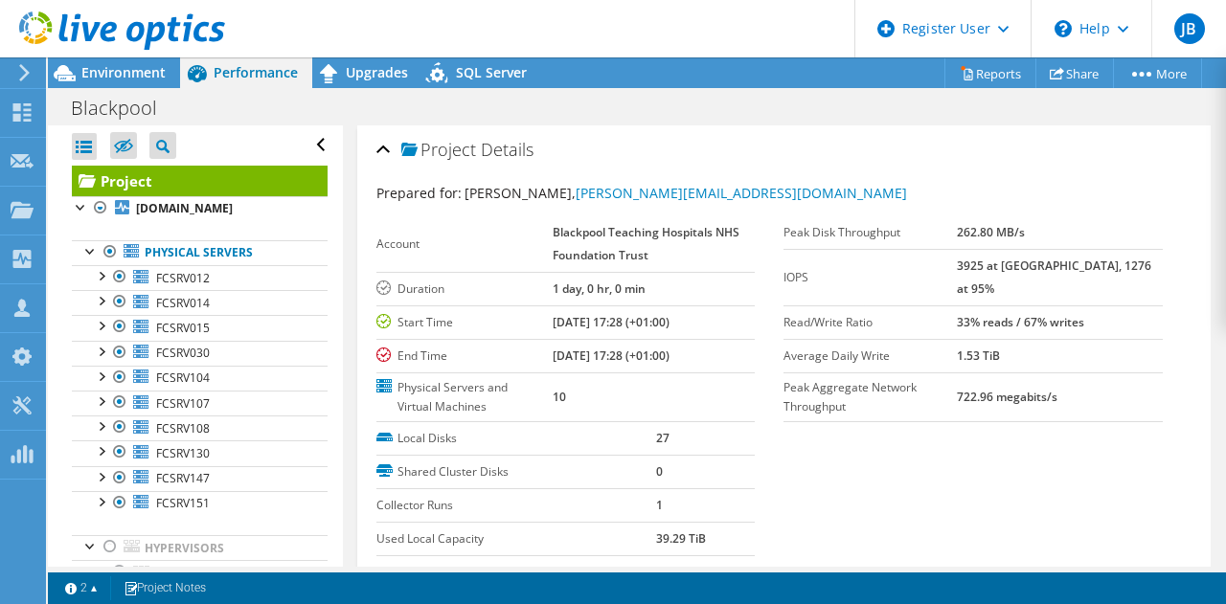
click at [87, 60] on div at bounding box center [112, 32] width 225 height 64
click at [87, 66] on span "Environment" at bounding box center [123, 72] width 84 height 18
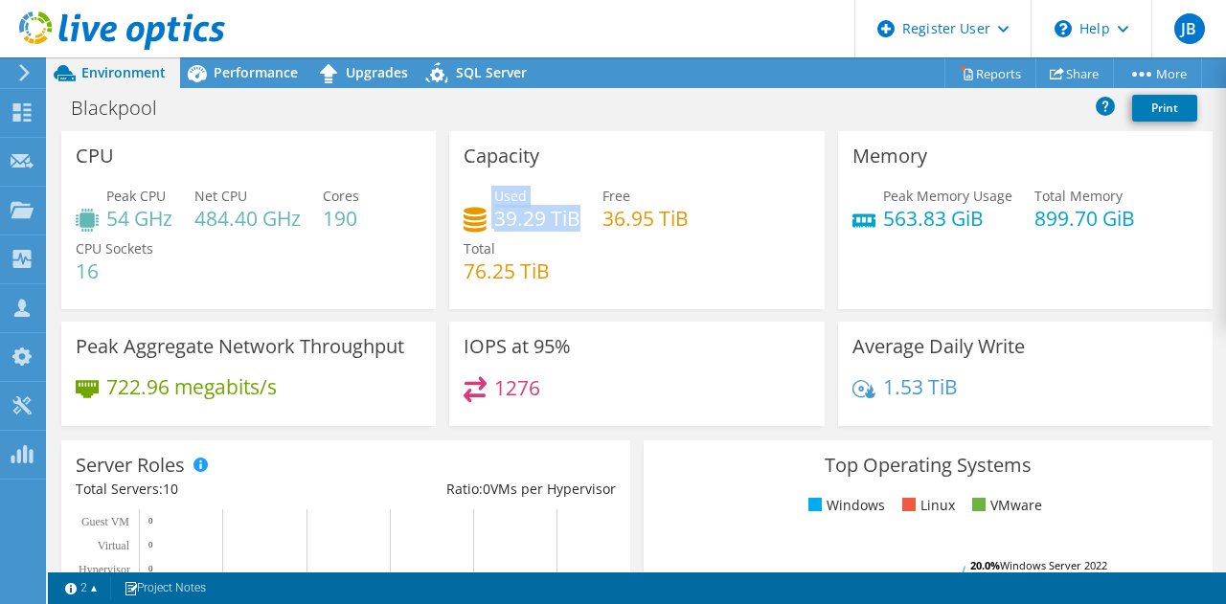
drag, startPoint x: 570, startPoint y: 221, endPoint x: 487, endPoint y: 214, distance: 82.6
click at [487, 214] on div "Used 39.29 TiB" at bounding box center [521, 207] width 117 height 43
drag, startPoint x: 584, startPoint y: 224, endPoint x: 494, endPoint y: 219, distance: 90.1
click at [494, 219] on div "Used 39.29 TiB Free 36.95 TiB Total 76.25 TiB" at bounding box center [636, 243] width 346 height 115
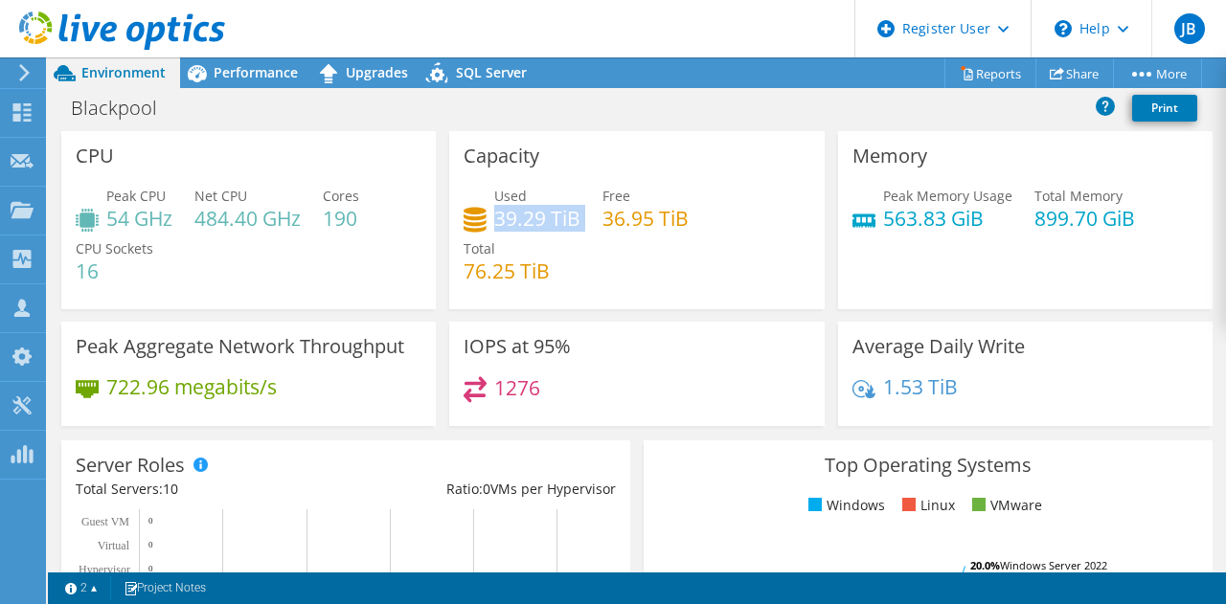
copy div "39.29 TiB"
click at [40, 35] on use at bounding box center [122, 30] width 206 height 38
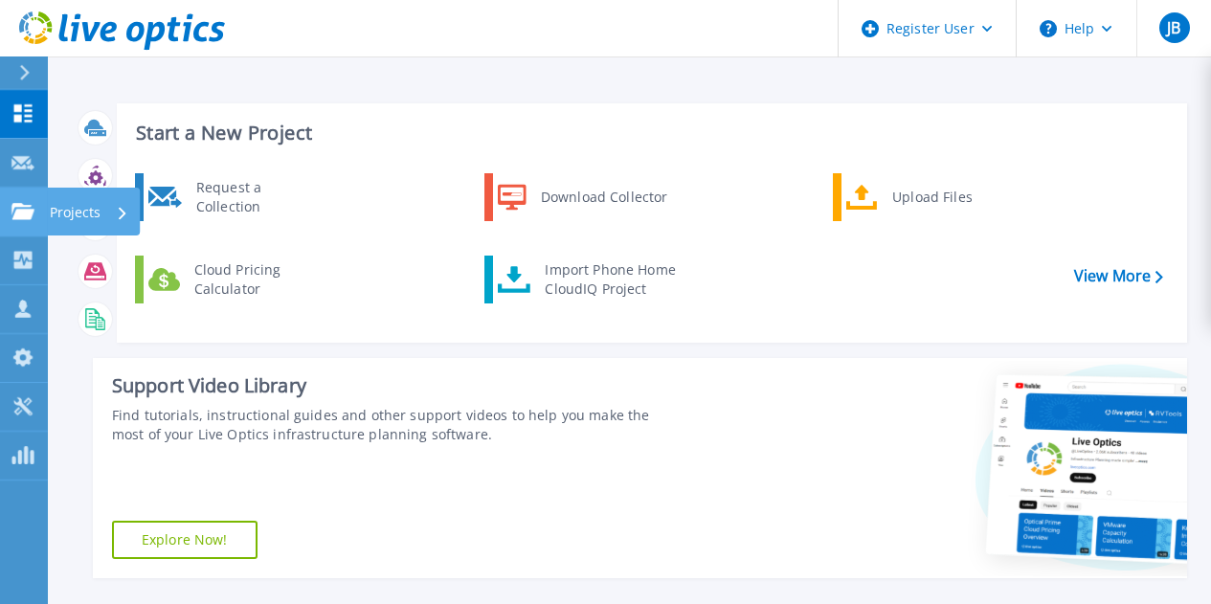
click at [35, 216] on div "Projects" at bounding box center [55, 211] width 89 height 17
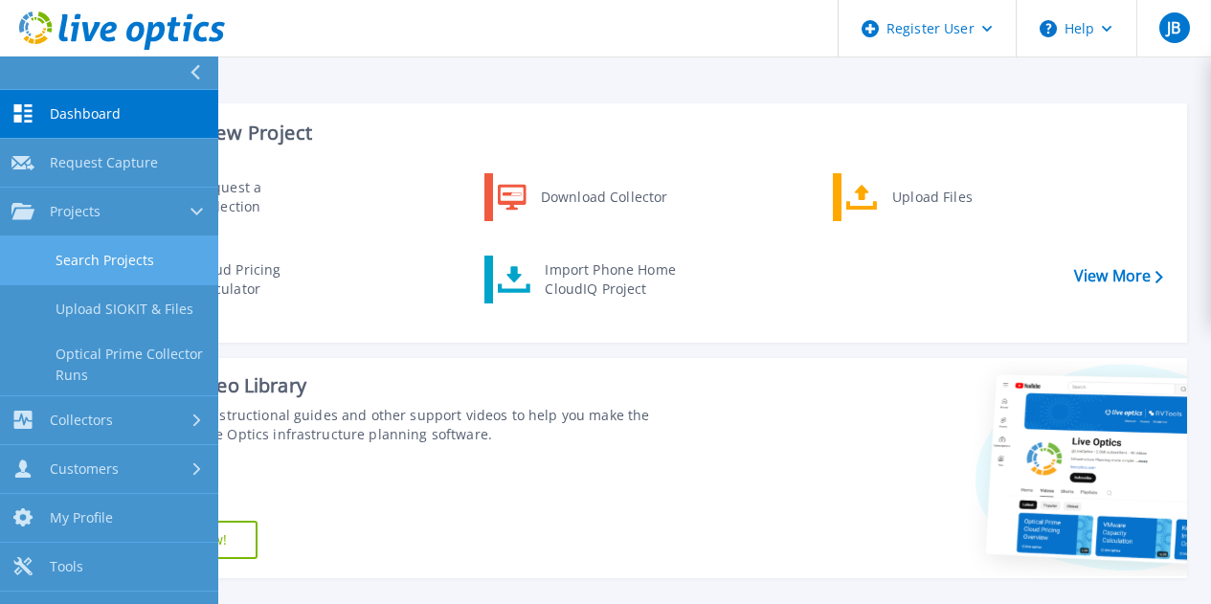
click at [75, 259] on link "Search Projects" at bounding box center [109, 261] width 218 height 49
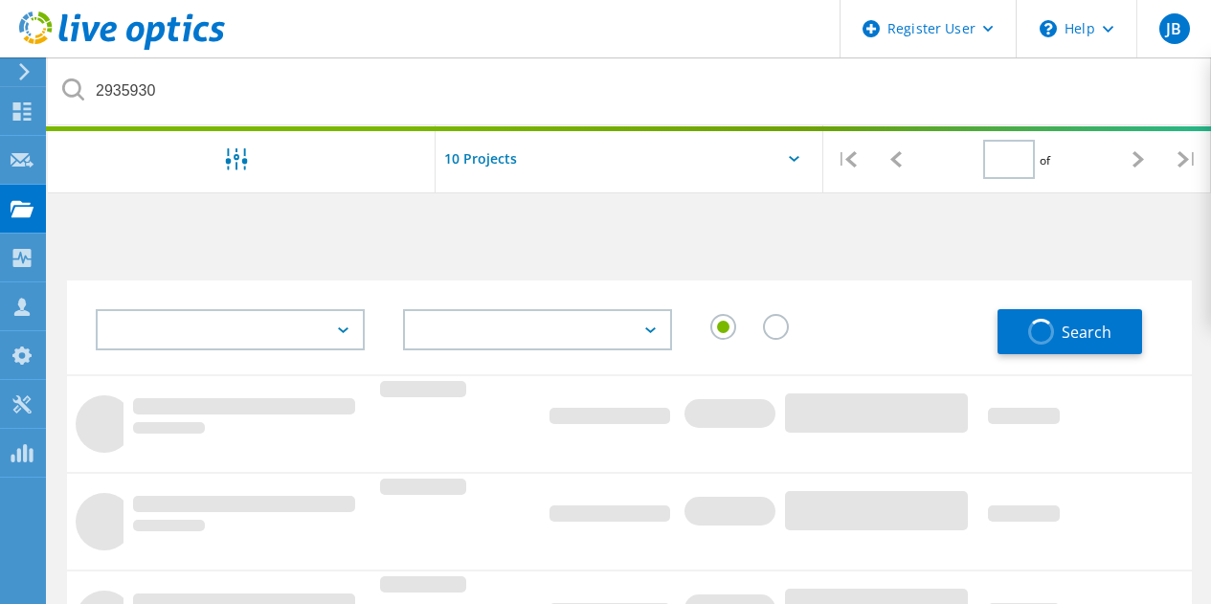
type input "1"
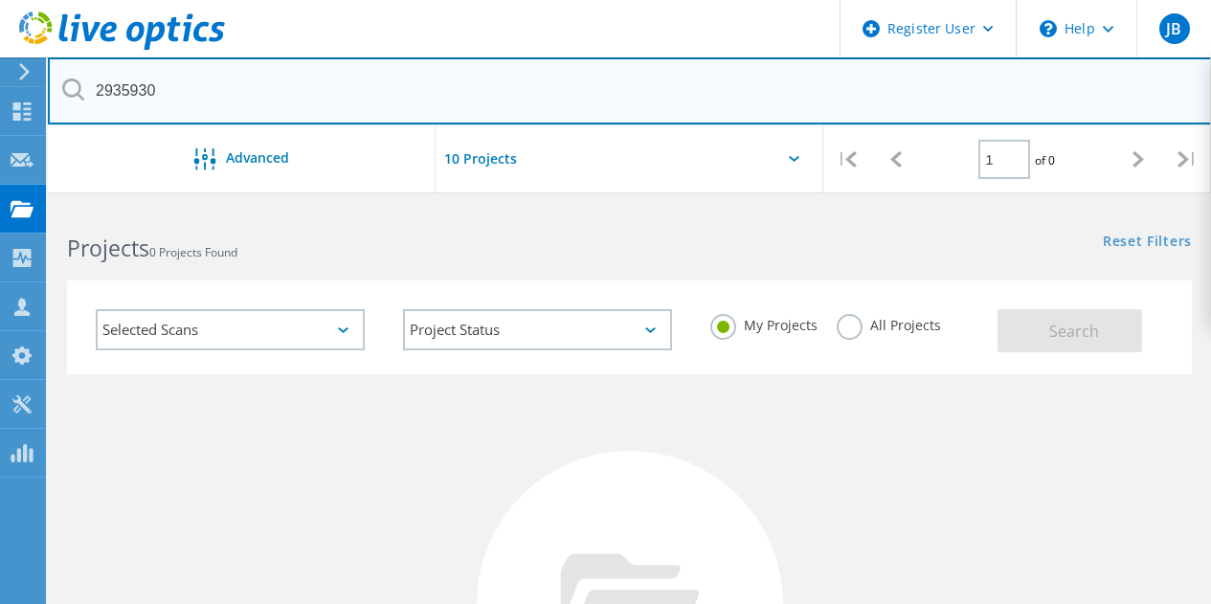
click at [197, 91] on input "2935930" at bounding box center [630, 90] width 1164 height 67
paste input "60107"
type input "2960107"
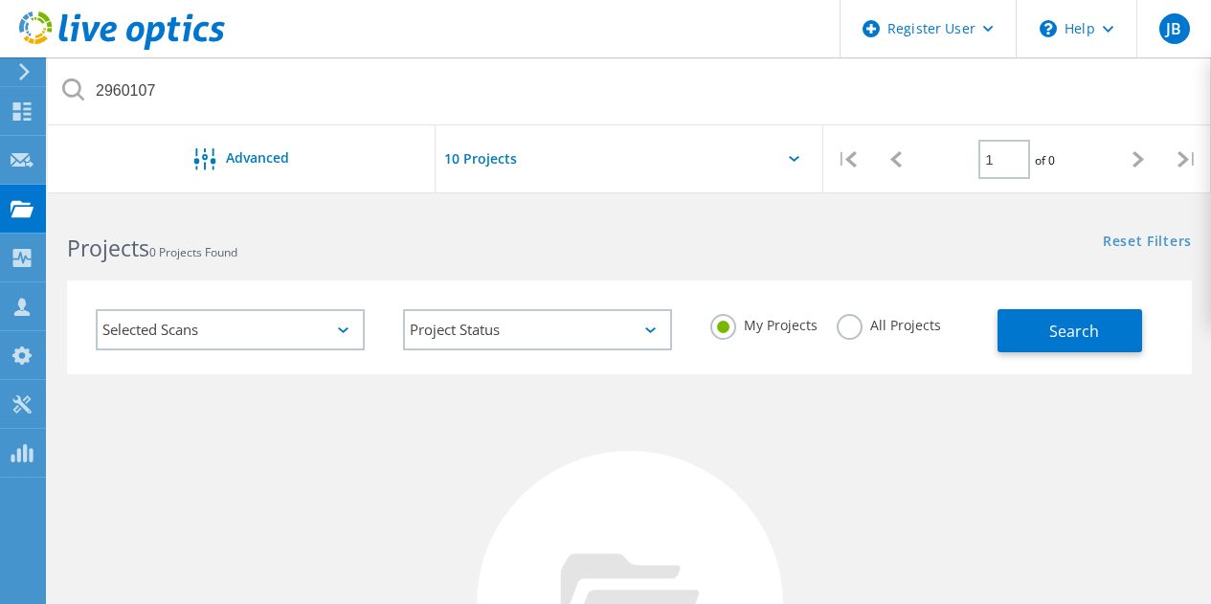
click at [869, 321] on label "All Projects" at bounding box center [889, 323] width 104 height 18
click at [0, 0] on input "All Projects" at bounding box center [0, 0] width 0 height 0
click at [1094, 319] on button "Search" at bounding box center [1070, 330] width 145 height 43
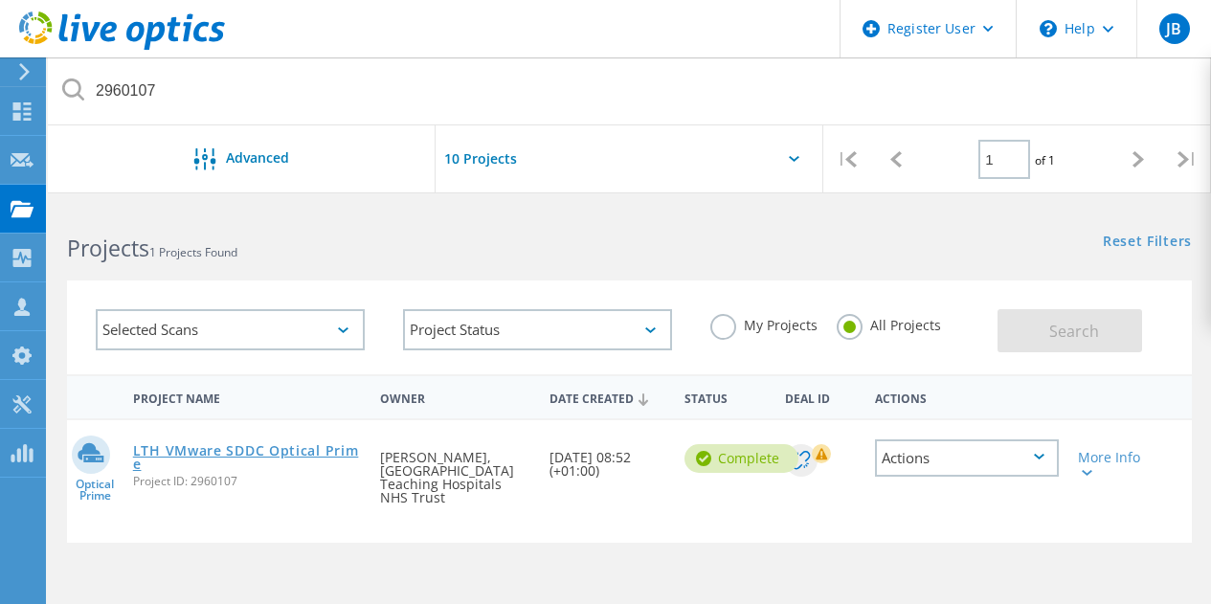
click at [178, 446] on link "LTH VMware SDDC Optical Prime" at bounding box center [247, 457] width 229 height 27
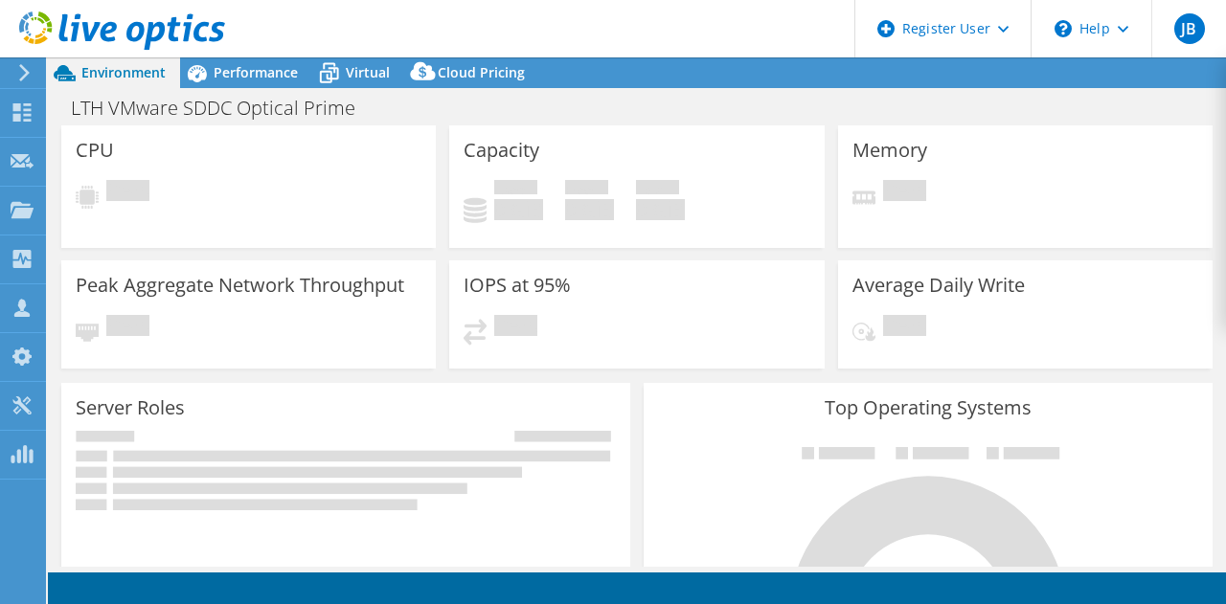
select select "USD"
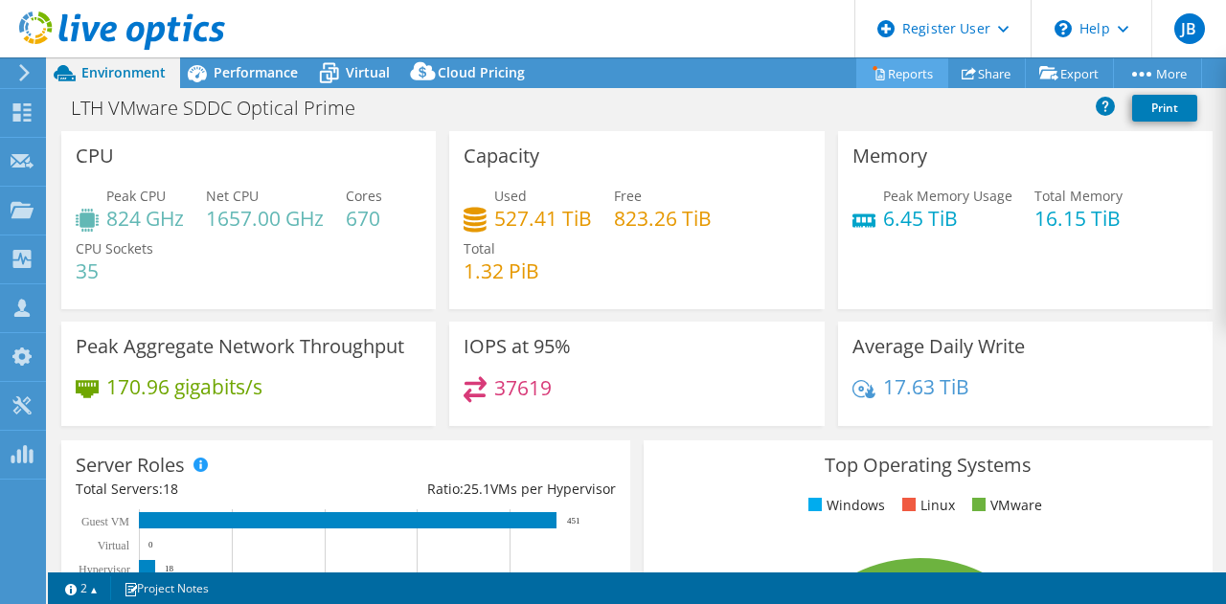
click at [925, 62] on link "Reports" at bounding box center [902, 73] width 92 height 30
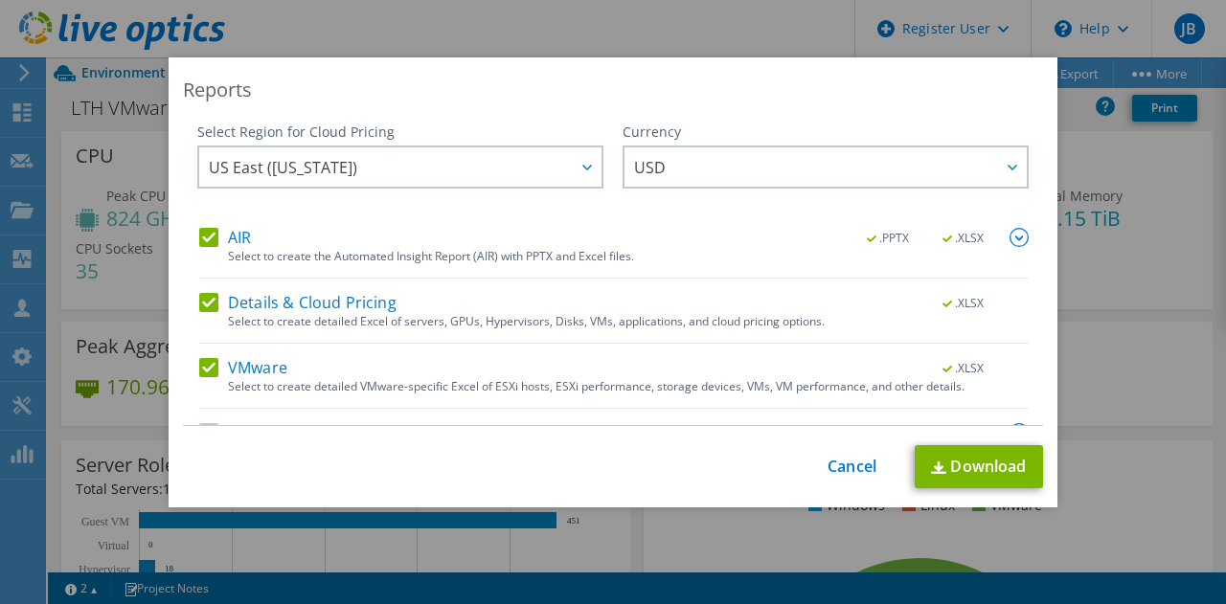
scroll to position [48, 0]
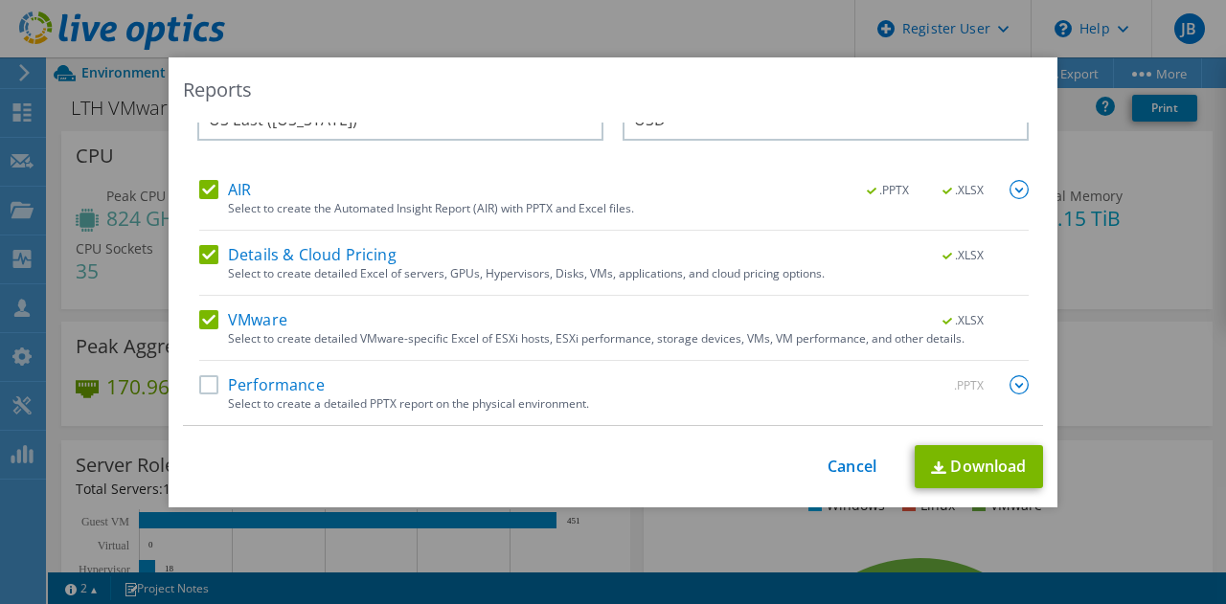
click at [215, 187] on label "AIR" at bounding box center [225, 189] width 52 height 19
click at [0, 0] on input "AIR" at bounding box center [0, 0] width 0 height 0
click at [204, 245] on label "Details & Cloud Pricing" at bounding box center [297, 254] width 197 height 19
click at [0, 0] on input "Details & Cloud Pricing" at bounding box center [0, 0] width 0 height 0
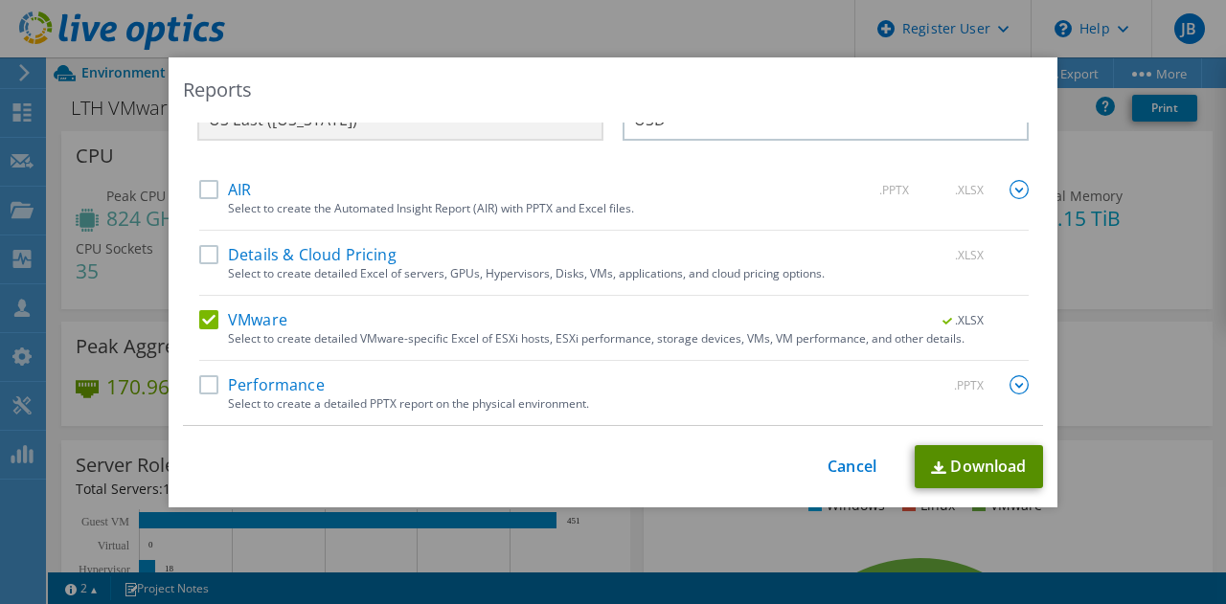
click at [958, 464] on link "Download" at bounding box center [978, 466] width 128 height 43
